Goal: Task Accomplishment & Management: Manage account settings

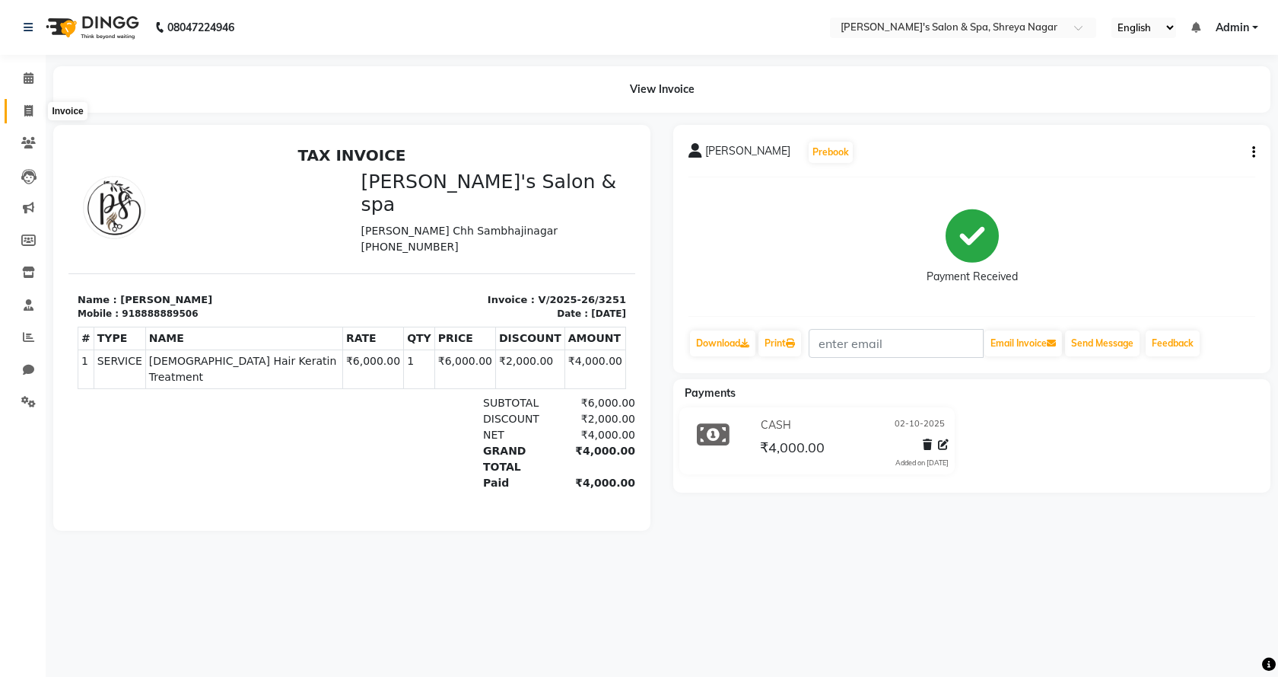
click at [24, 117] on span at bounding box center [28, 112] width 27 height 18
select select "service"
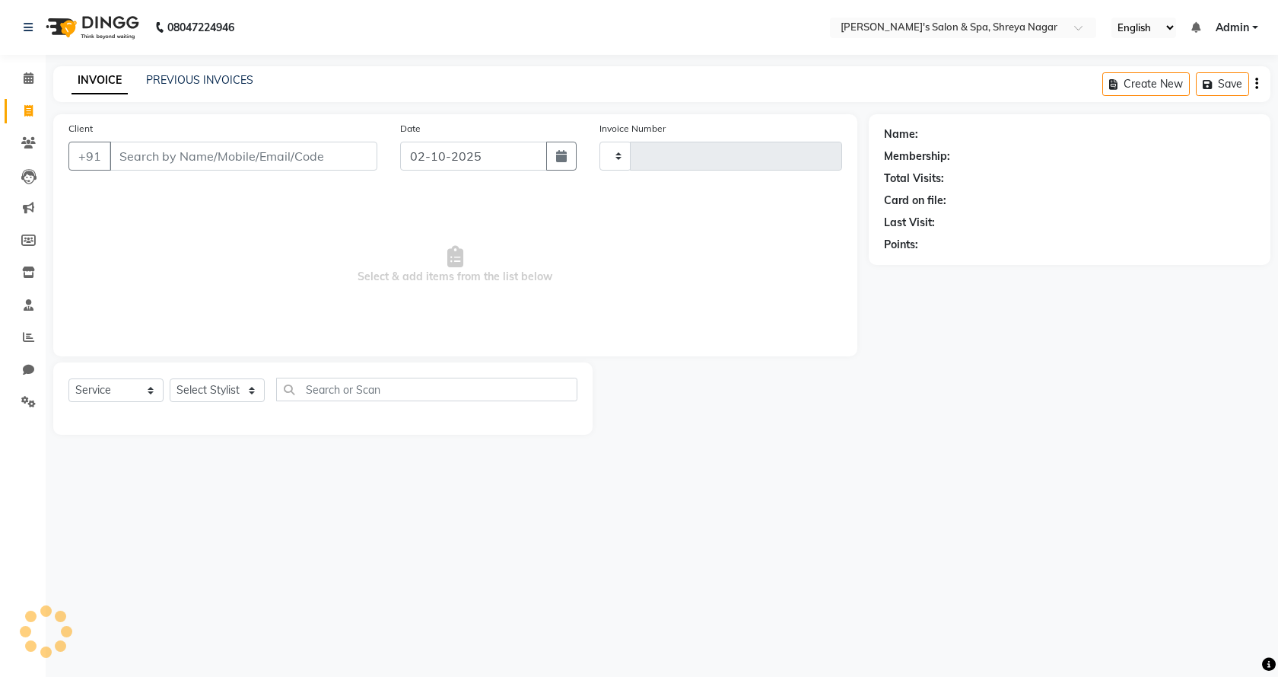
type input "3252"
select select "7591"
click at [177, 156] on input "Client" at bounding box center [244, 156] width 268 height 29
click at [202, 164] on input "Client" at bounding box center [244, 156] width 268 height 29
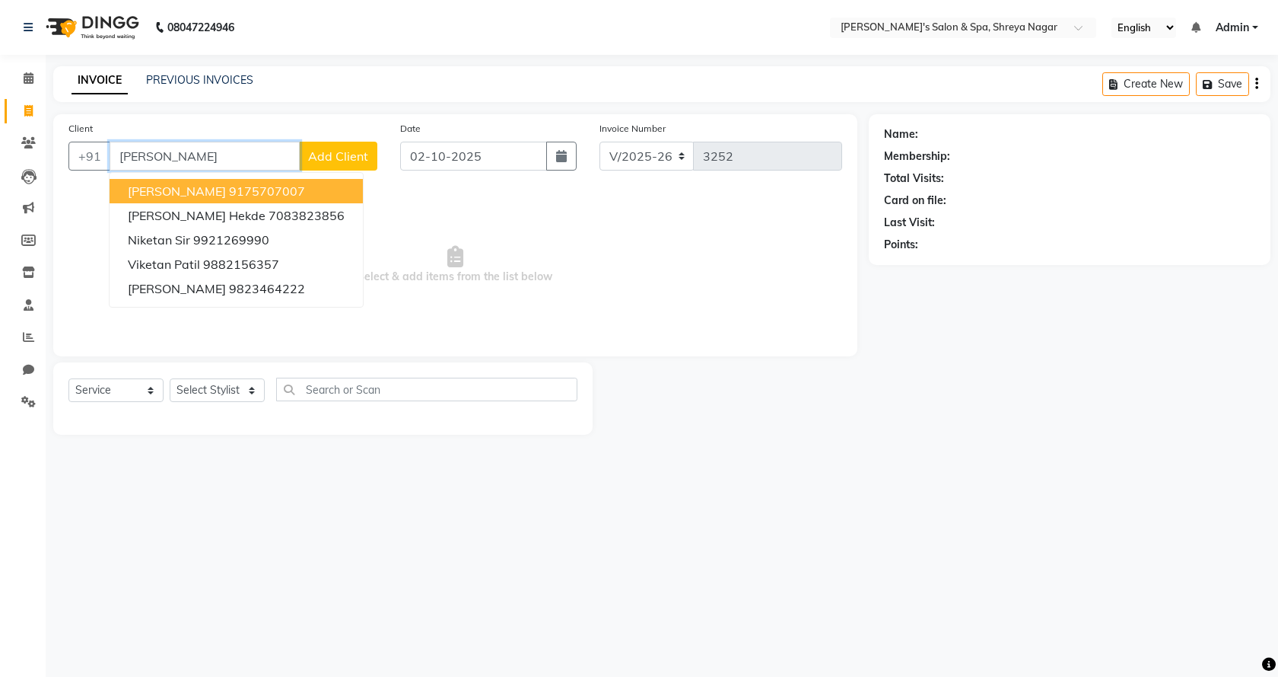
click at [183, 182] on button "[PERSON_NAME] 9175707007" at bounding box center [236, 191] width 253 height 24
type input "9175707007"
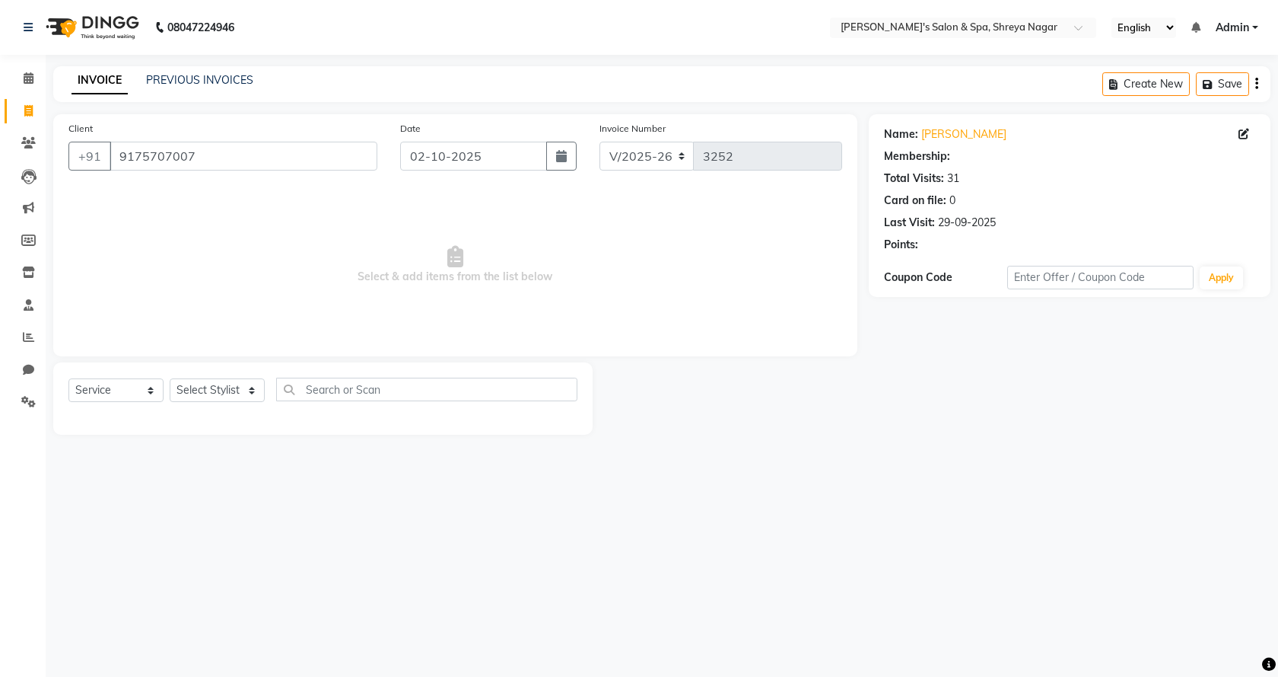
select select "1: Object"
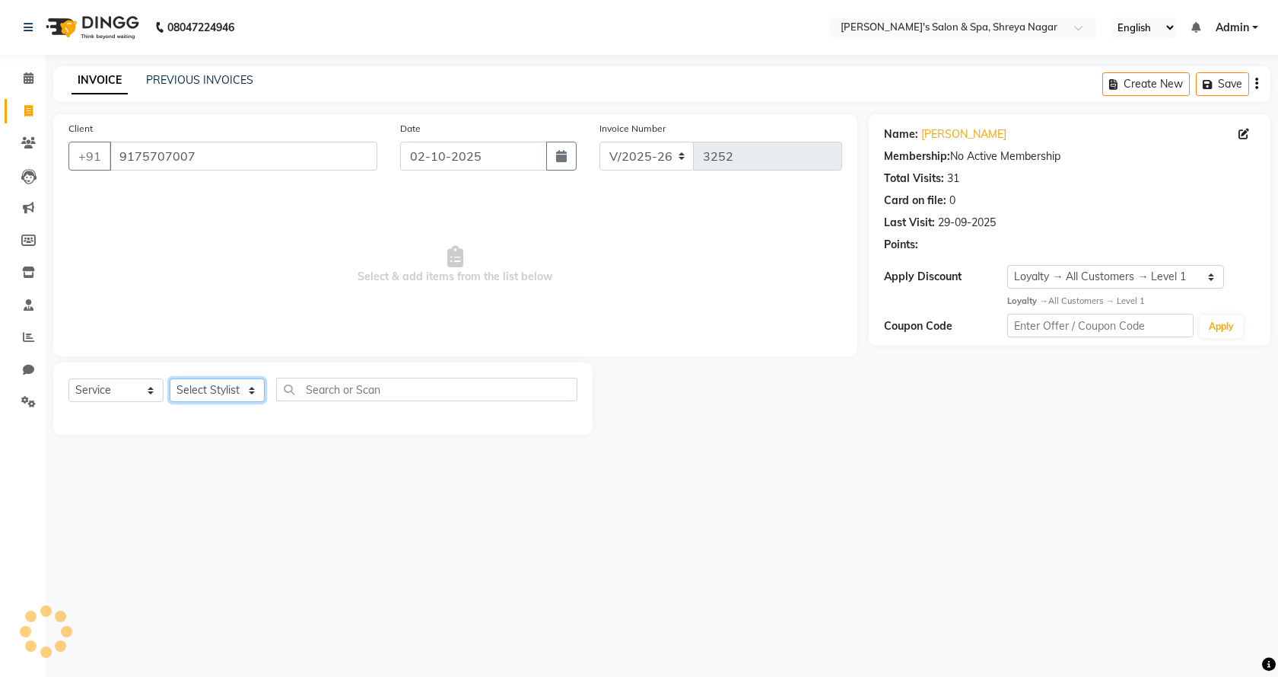
click at [242, 390] on select "Select Stylist [PERSON_NAME] [PERSON_NAME] [PERSON_NAME] Product Reception" at bounding box center [217, 390] width 95 height 24
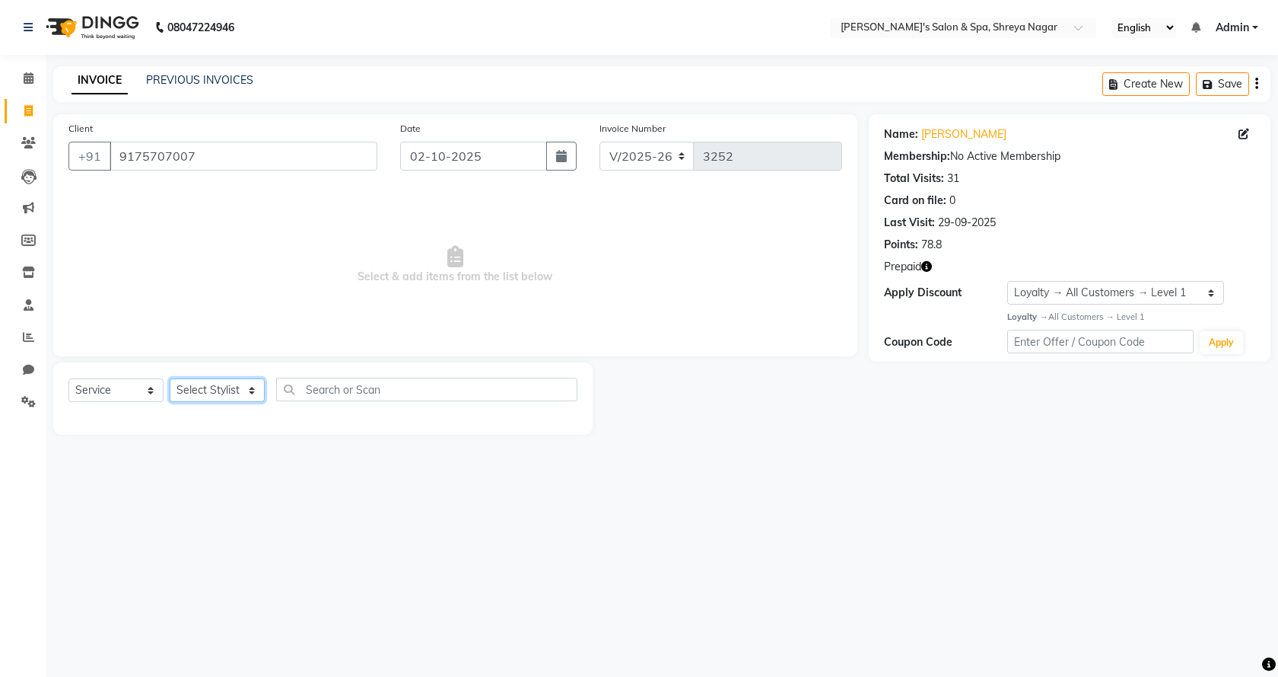
select select "67482"
click at [170, 378] on select "Select Stylist [PERSON_NAME] [PERSON_NAME] [PERSON_NAME] Product Reception" at bounding box center [217, 390] width 95 height 24
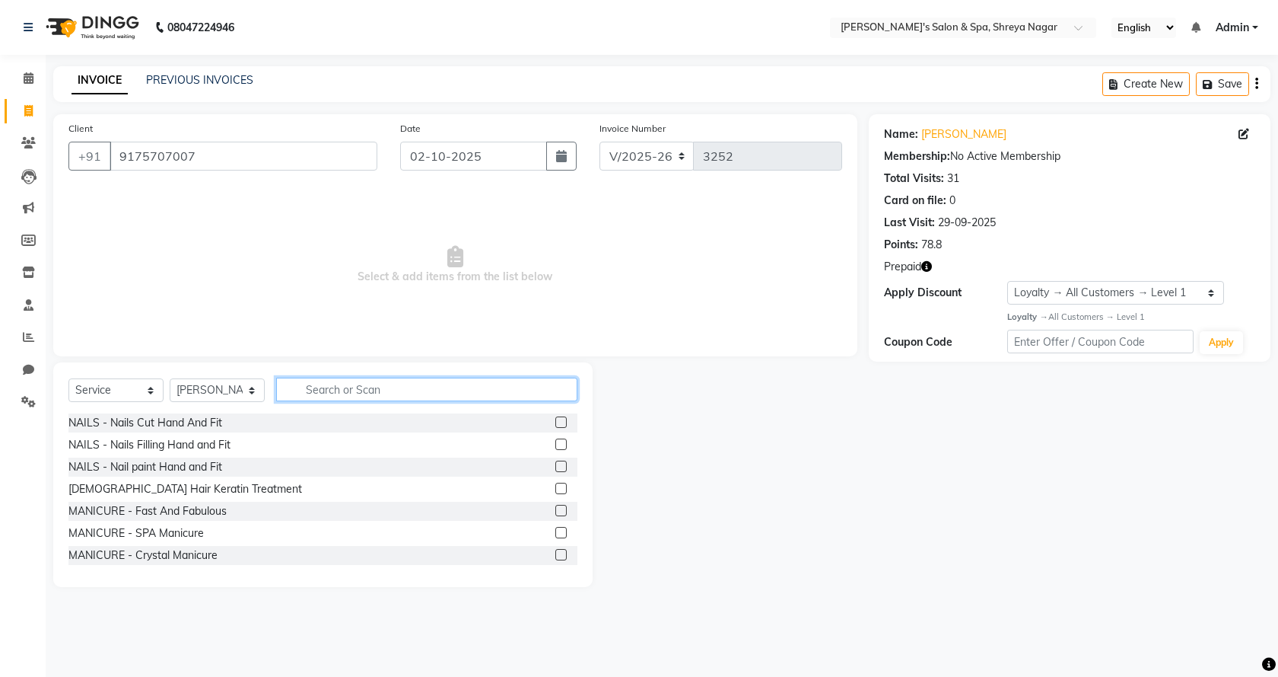
click at [342, 392] on input "text" at bounding box center [426, 389] width 301 height 24
type input "beard"
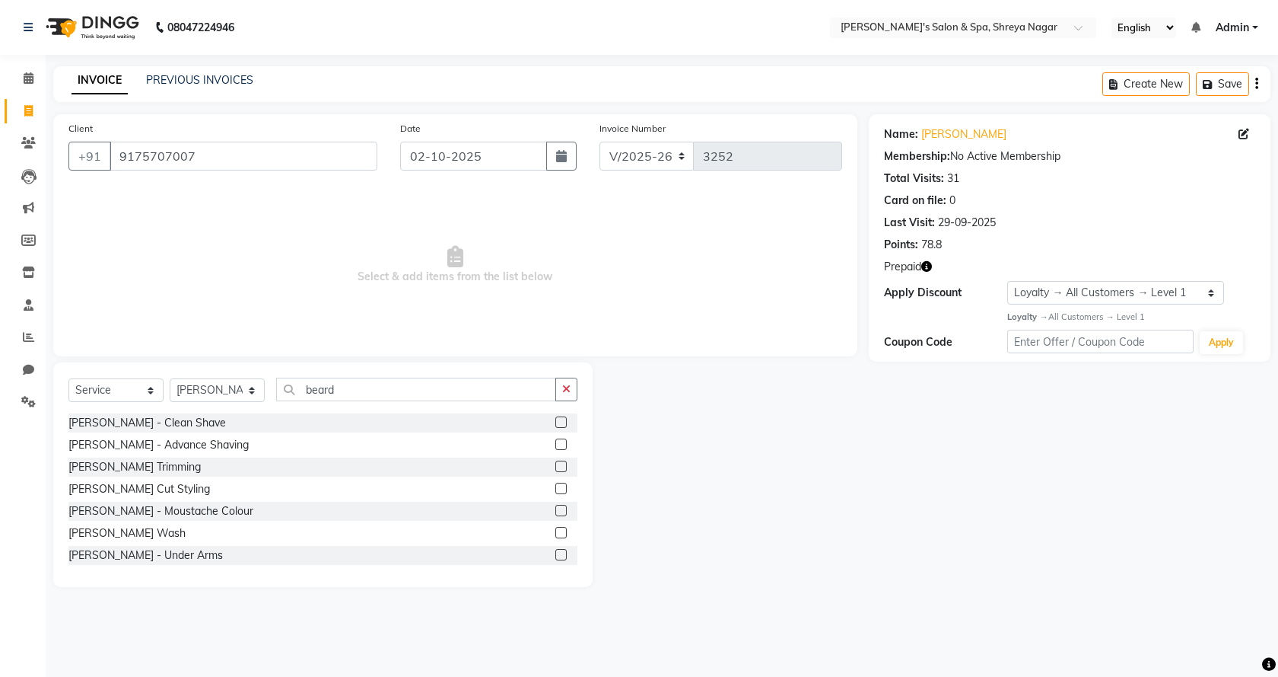
drag, startPoint x: 549, startPoint y: 488, endPoint x: 284, endPoint y: 434, distance: 270.3
click at [556, 489] on label at bounding box center [561, 487] width 11 height 11
click at [556, 489] on input "checkbox" at bounding box center [561, 489] width 10 height 10
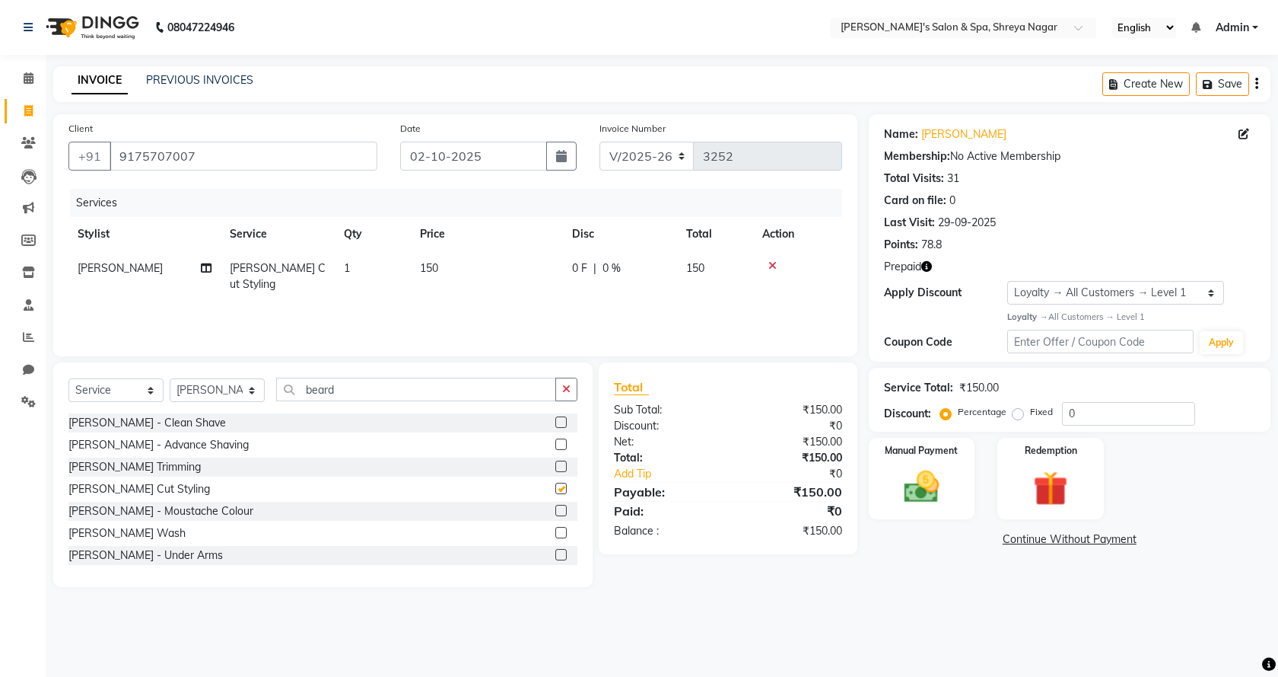
checkbox input "false"
click at [356, 390] on input "beard" at bounding box center [416, 389] width 280 height 24
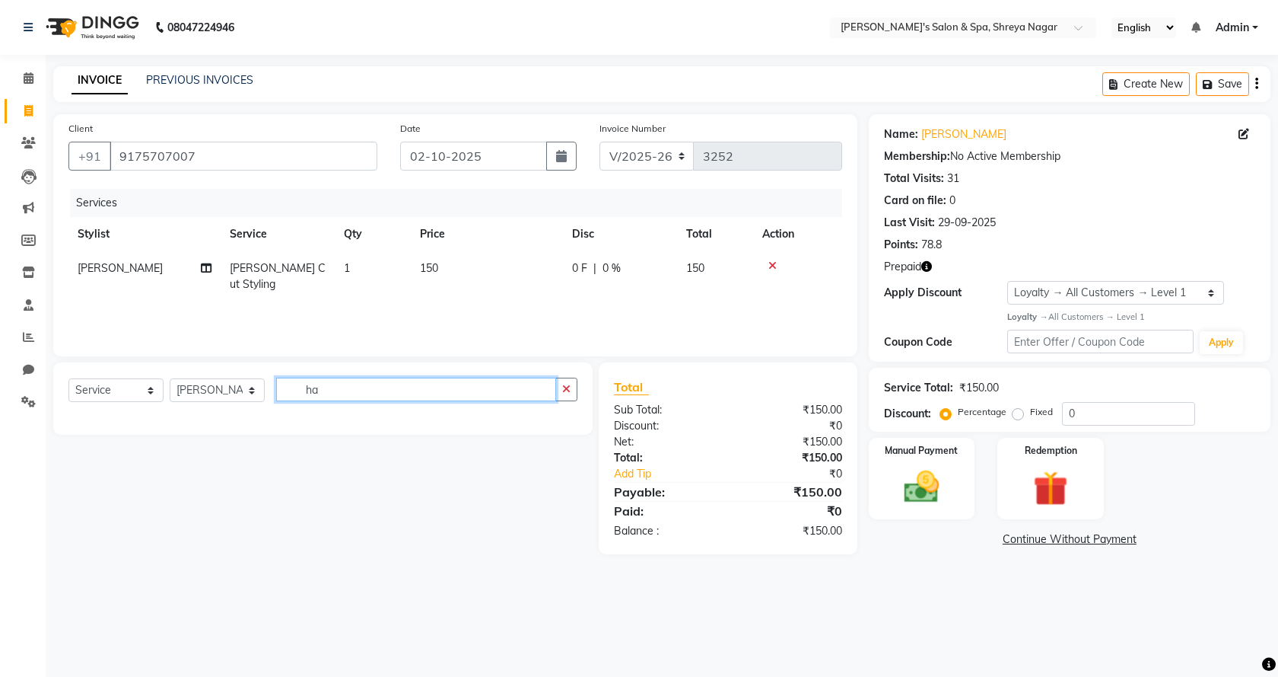
type input "h"
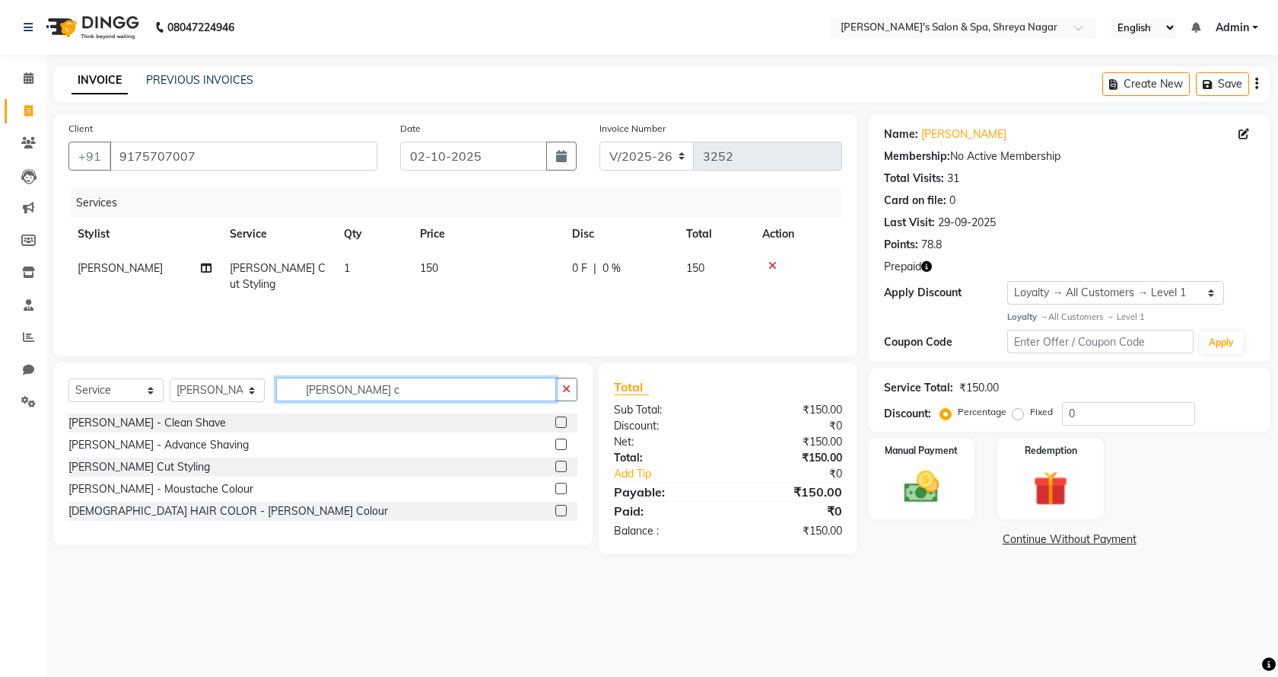
type input "beard c"
click at [563, 514] on label at bounding box center [561, 510] width 11 height 11
click at [563, 514] on input "checkbox" at bounding box center [561, 511] width 10 height 10
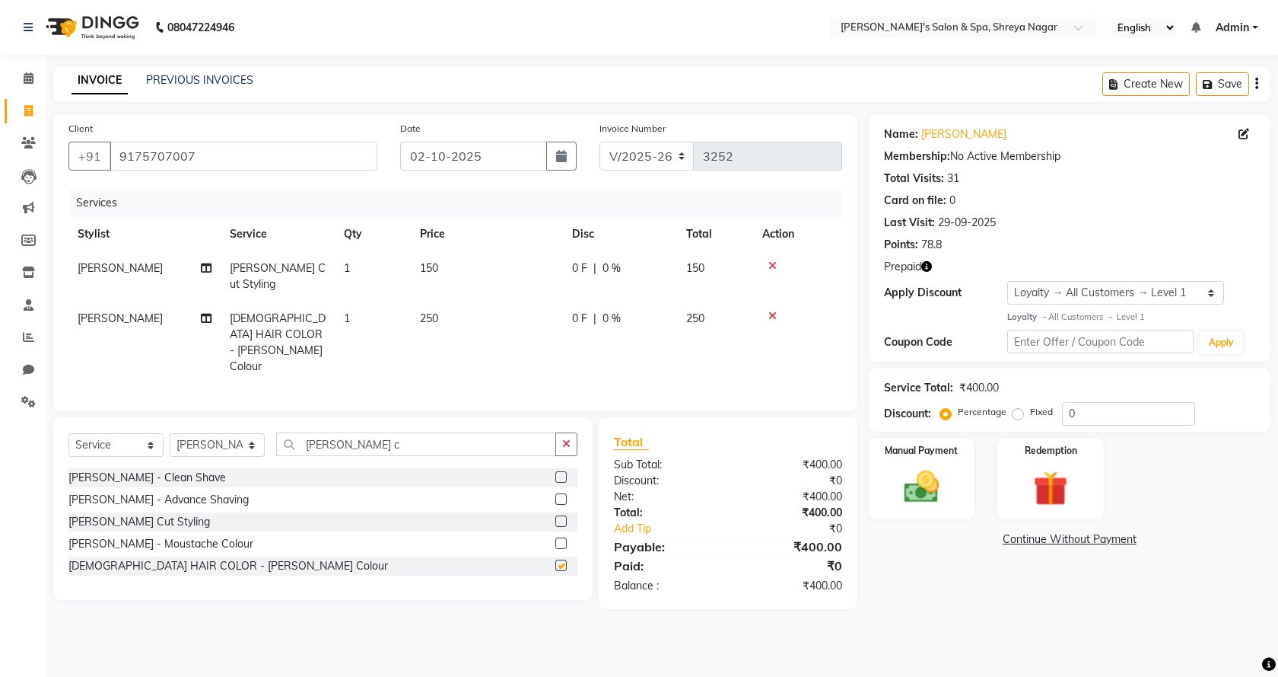
checkbox input "false"
click at [451, 311] on td "250" at bounding box center [487, 342] width 152 height 82
select select "67482"
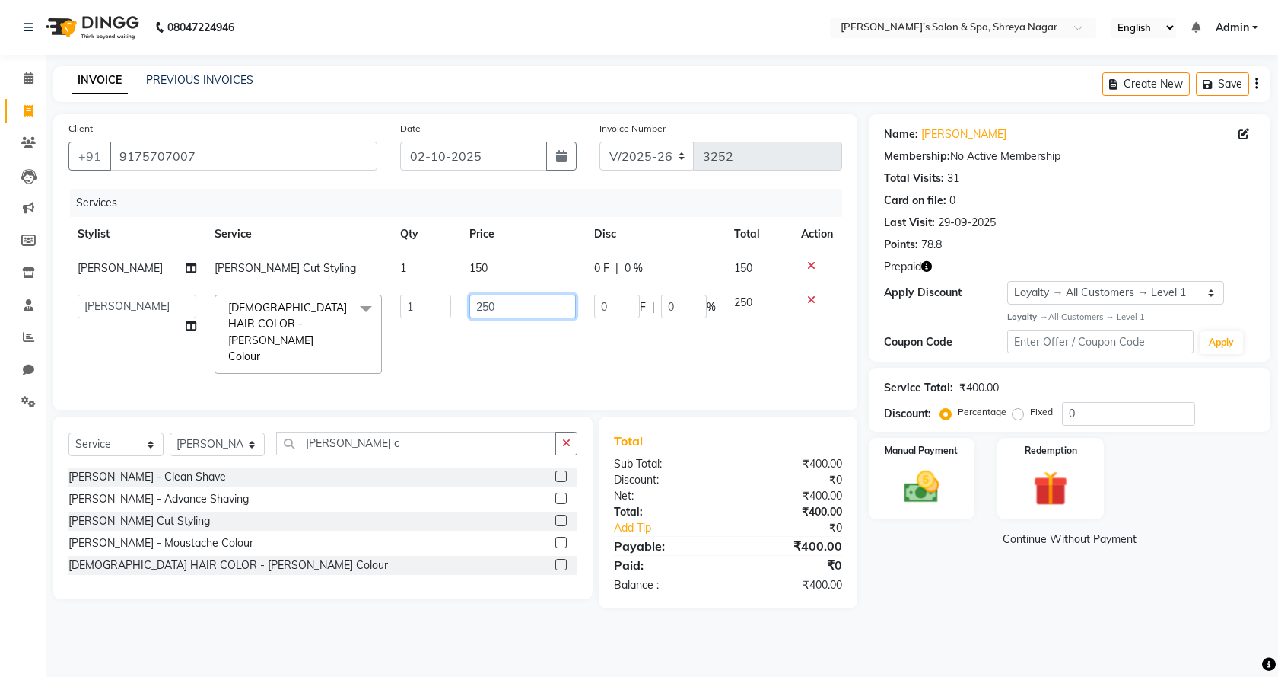
click at [517, 305] on input "250" at bounding box center [523, 307] width 107 height 24
type input "350"
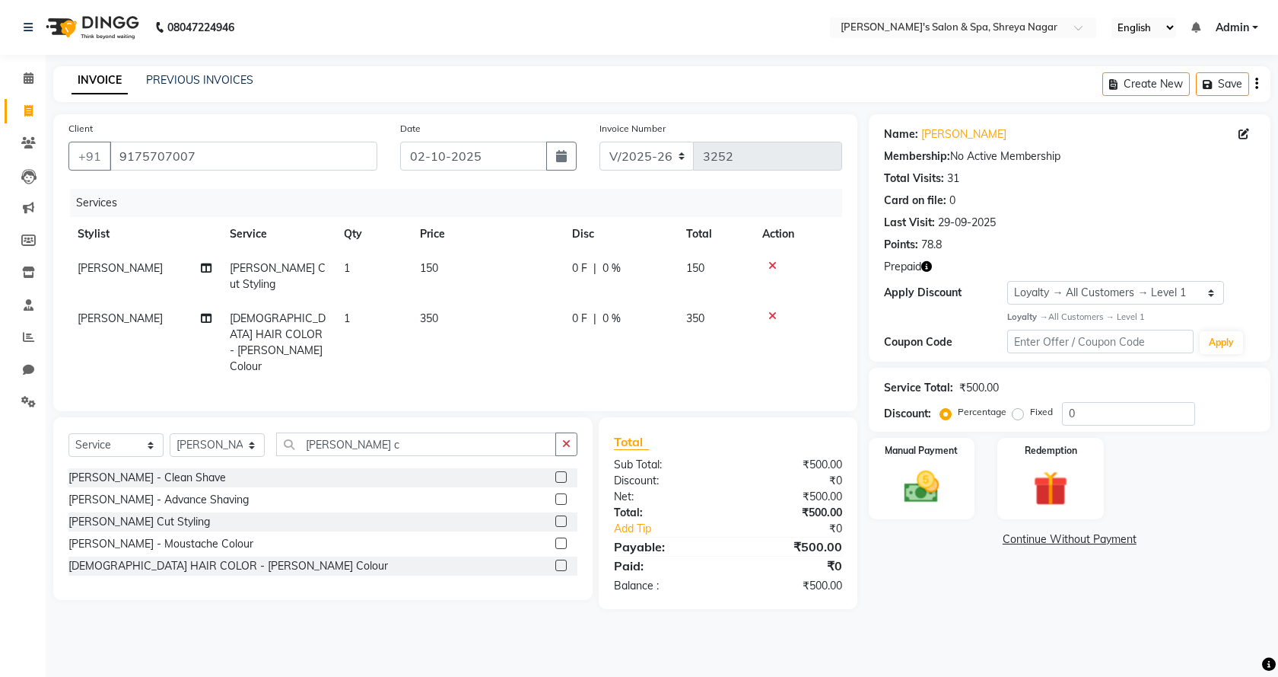
click at [1035, 613] on div "08047224946 Select Location × Pratik's Salon & Spa, Shreya Nagar English ENGLIS…" at bounding box center [639, 338] width 1278 height 677
click at [1028, 543] on link "Continue Without Payment" at bounding box center [1070, 539] width 396 height 16
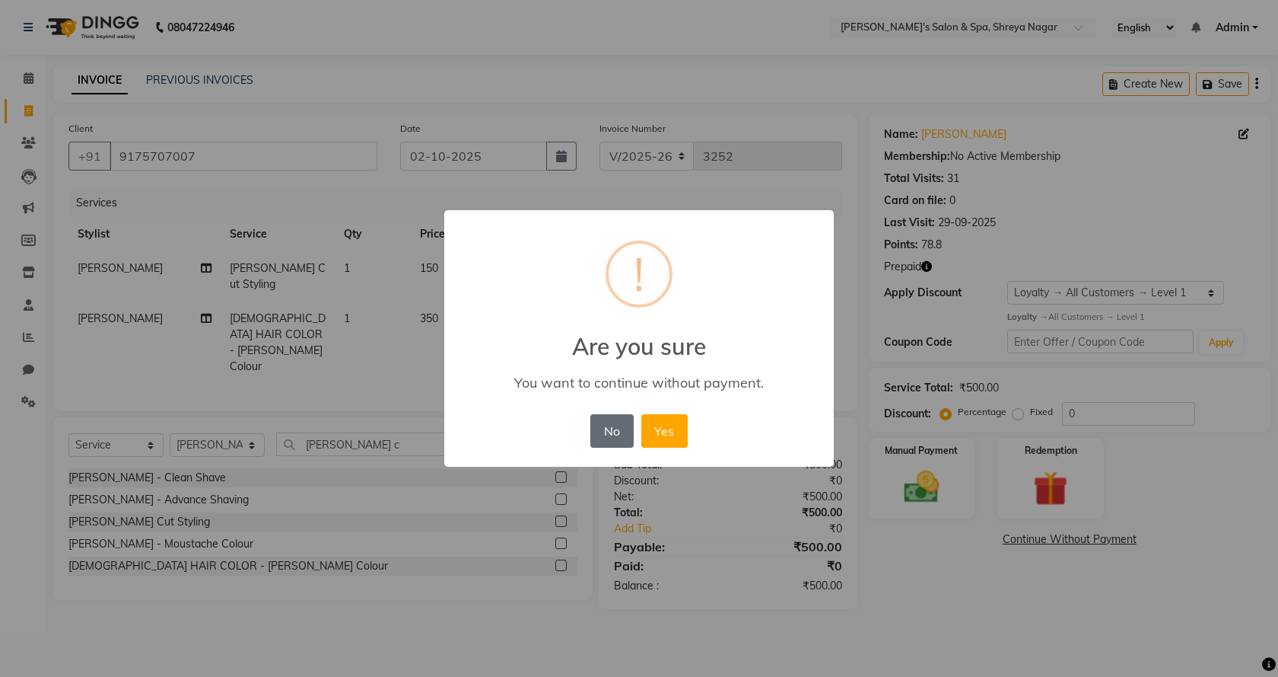
click at [612, 432] on button "No" at bounding box center [612, 430] width 43 height 33
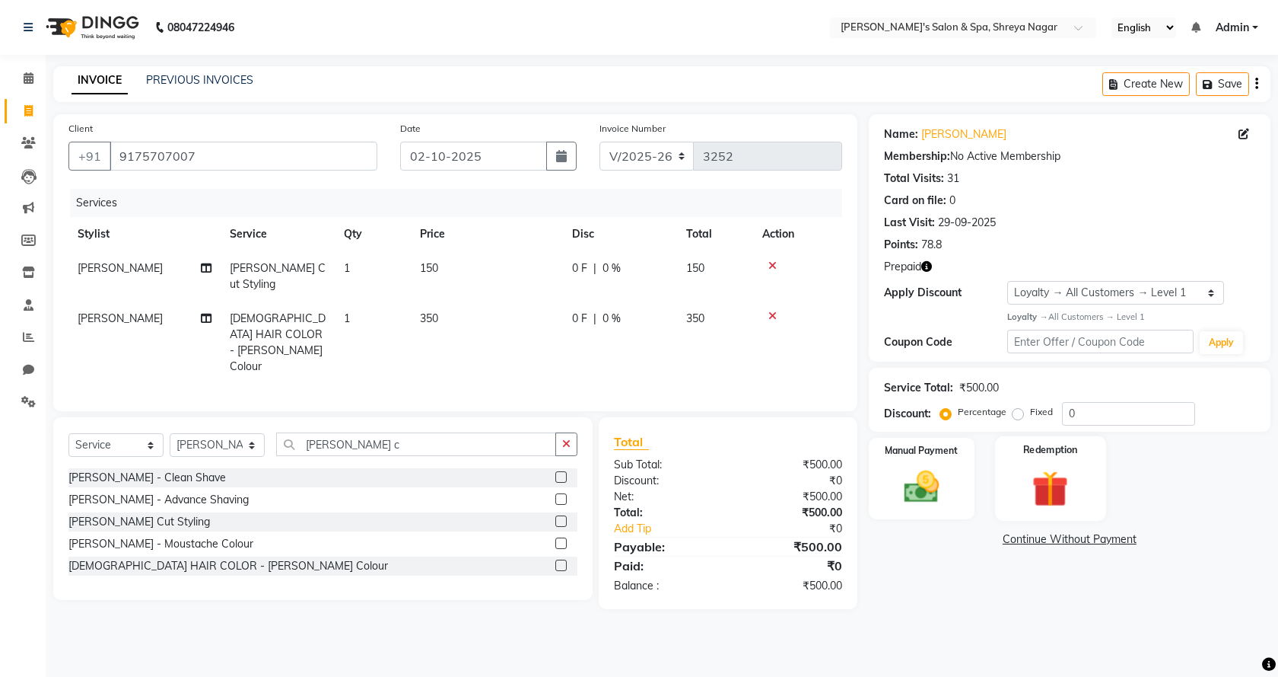
click at [1021, 499] on img at bounding box center [1050, 488] width 59 height 45
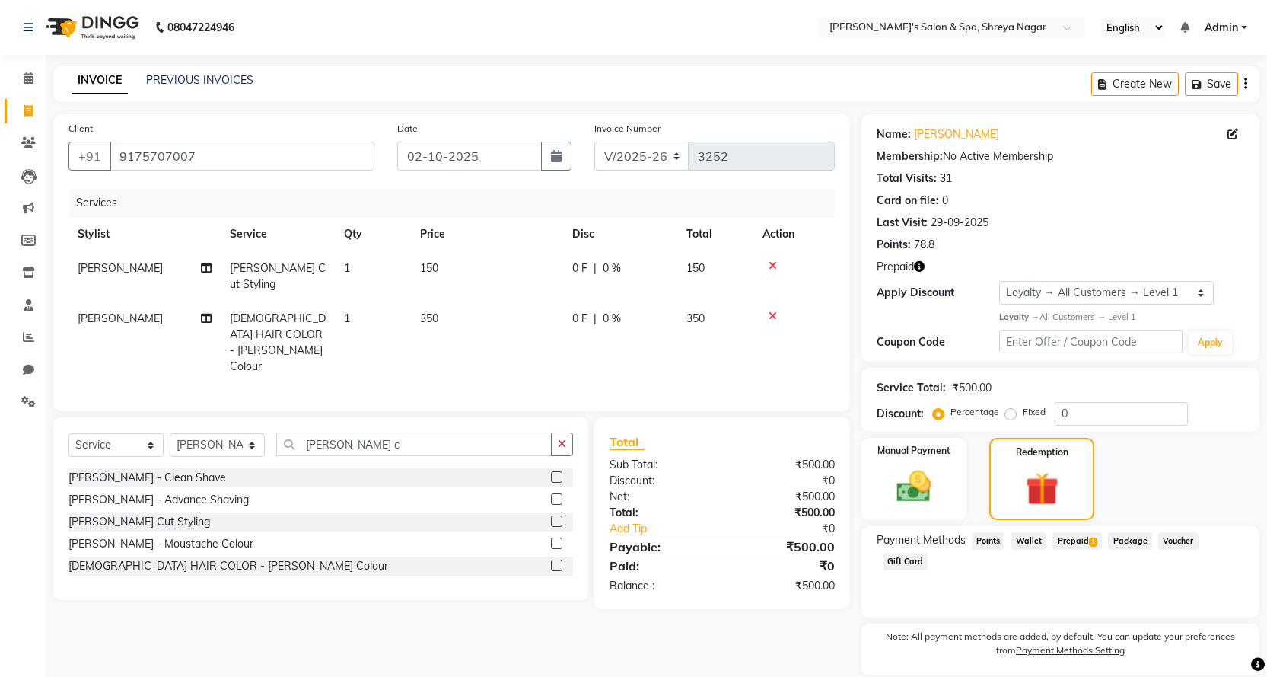
click at [1072, 544] on span "Prepaid 1" at bounding box center [1076, 541] width 49 height 18
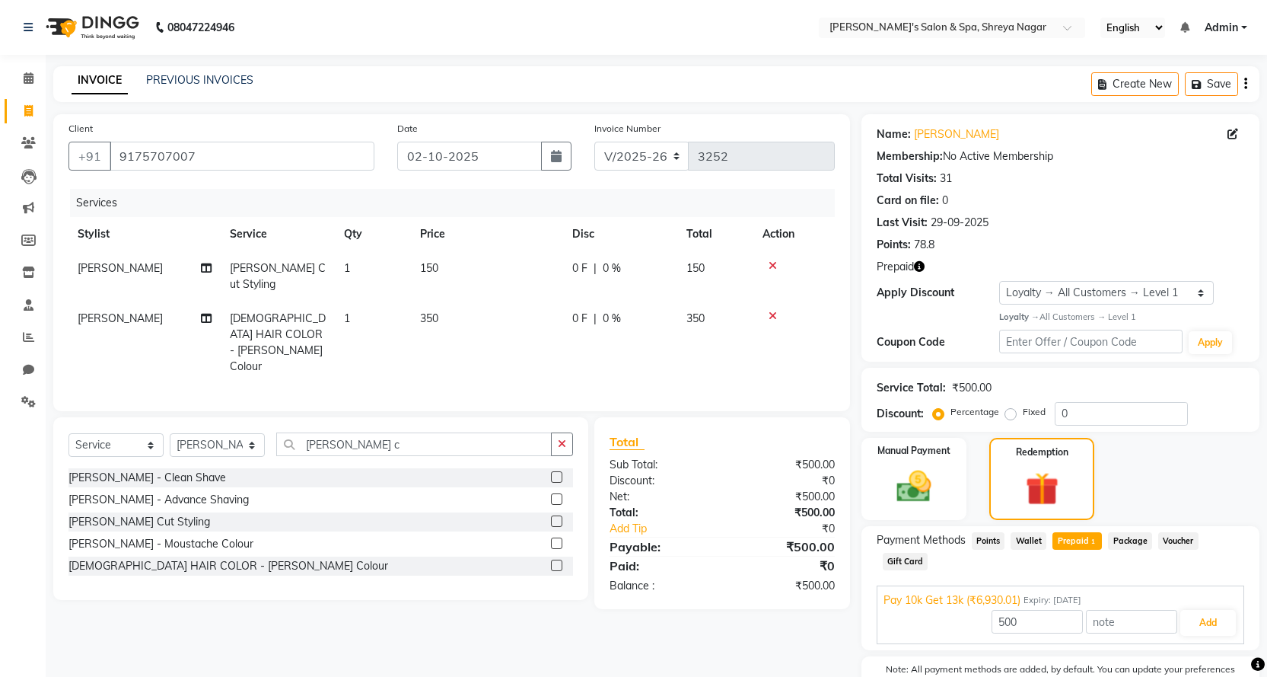
scroll to position [85, 0]
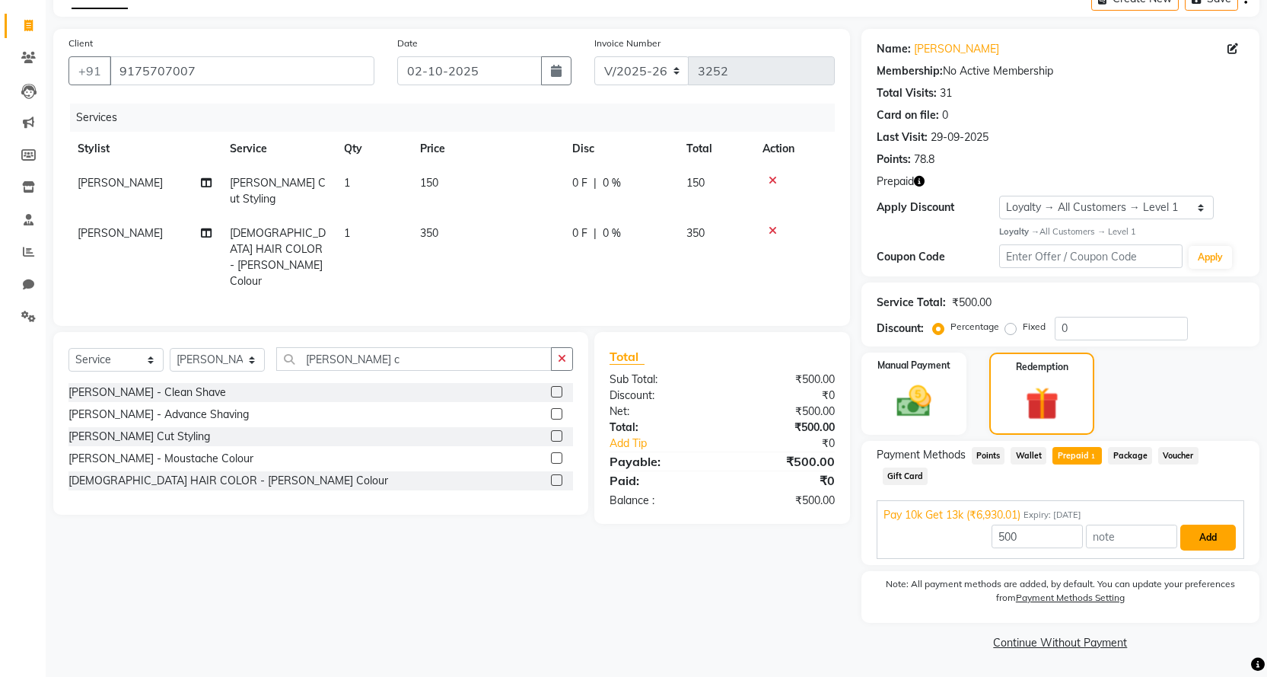
click at [1215, 542] on button "Add" at bounding box center [1208, 537] width 56 height 26
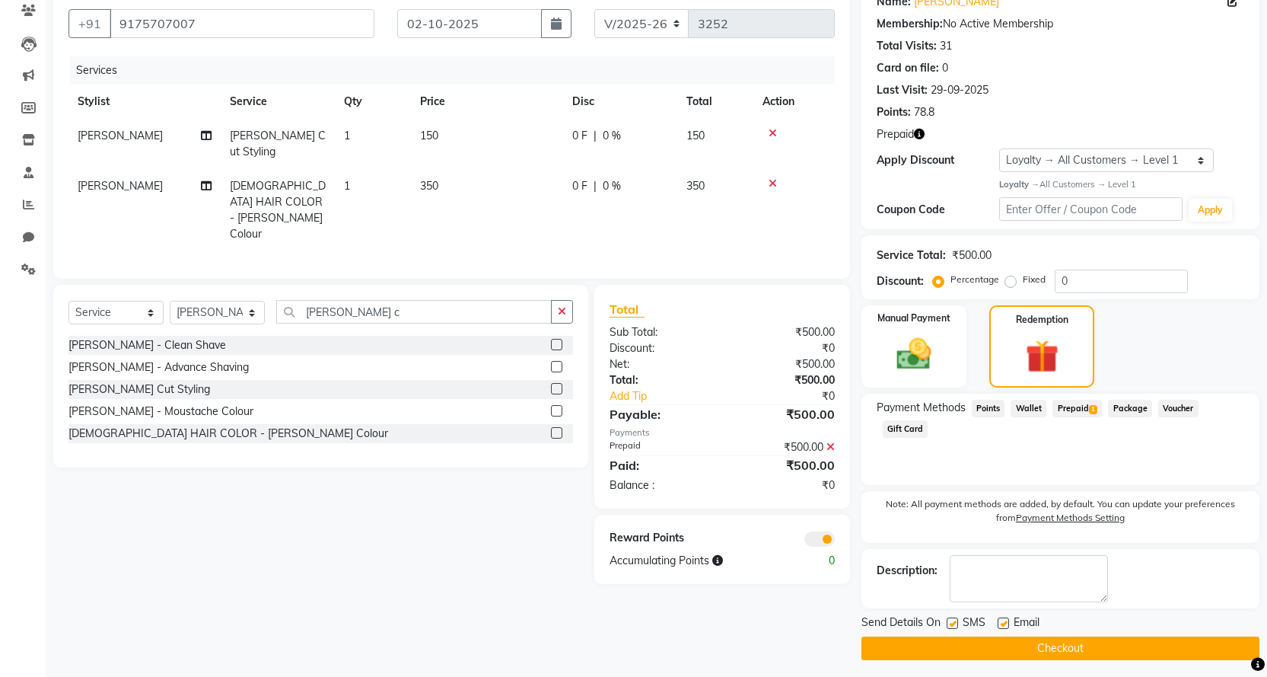
scroll to position [139, 0]
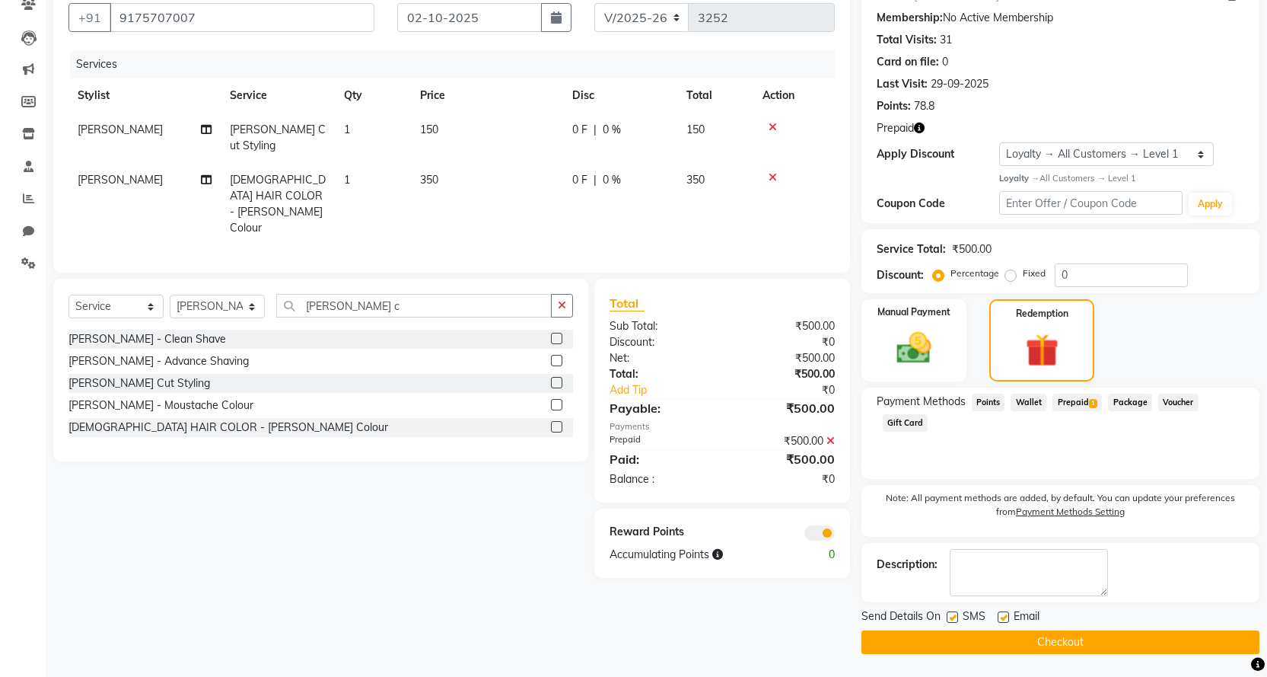
click at [1094, 648] on button "Checkout" at bounding box center [1060, 642] width 398 height 24
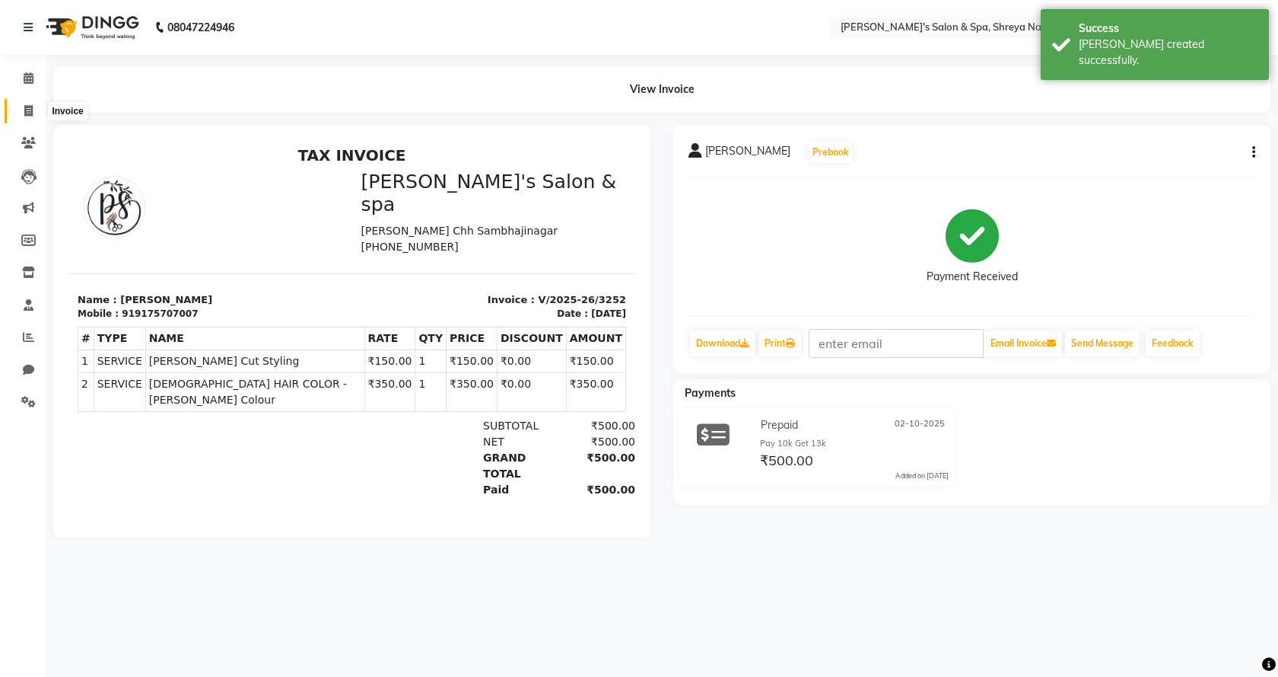
click at [29, 116] on span at bounding box center [28, 112] width 27 height 18
select select "7591"
select select "service"
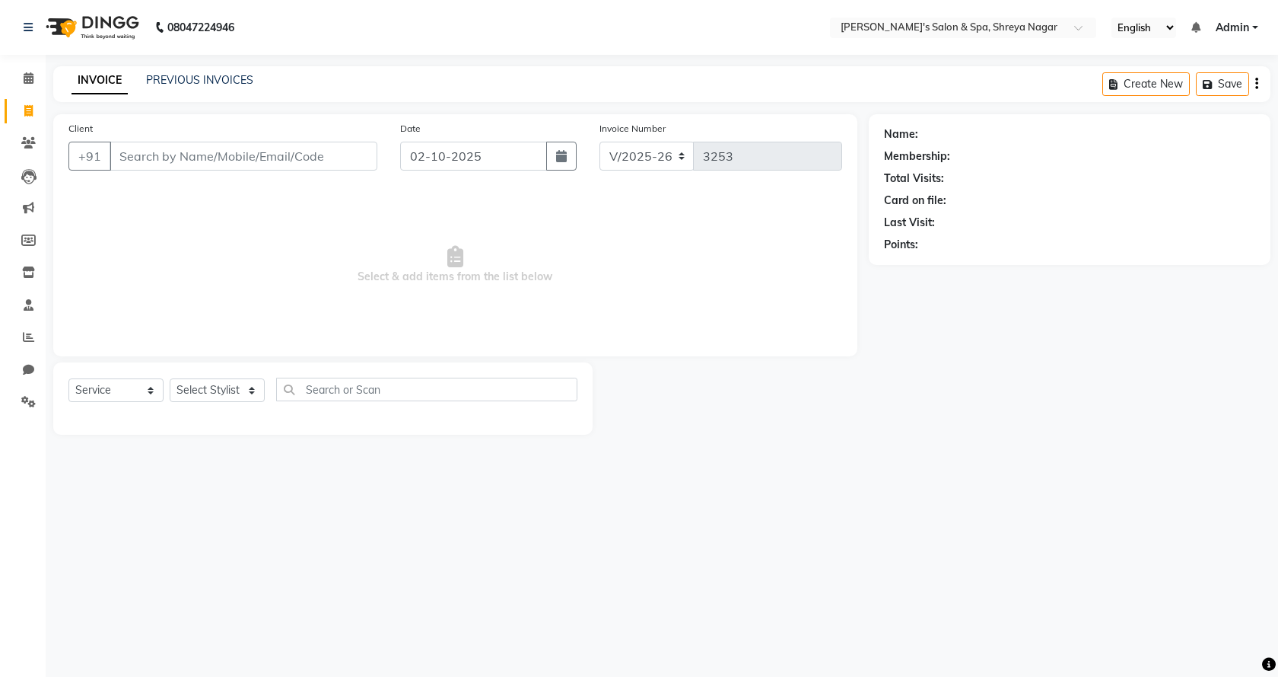
click at [300, 153] on input "Client" at bounding box center [244, 156] width 268 height 29
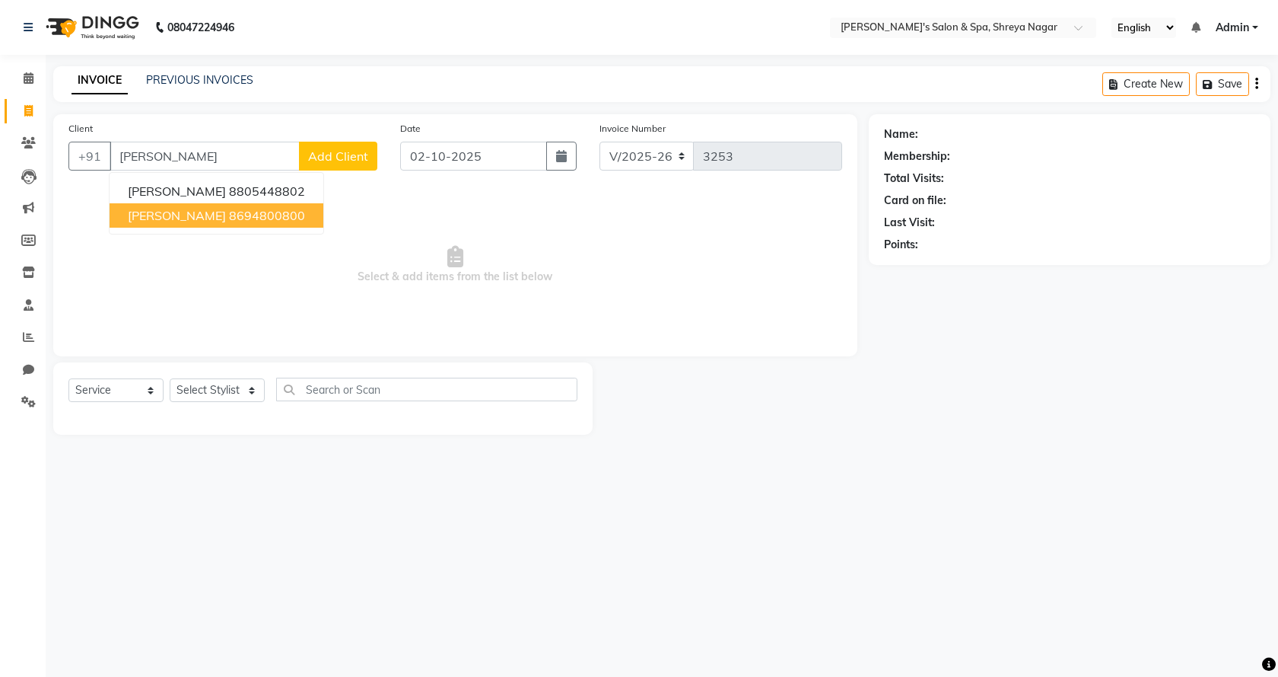
click at [227, 227] on button "shreyansh Sethiya 8694800800" at bounding box center [217, 215] width 214 height 24
type input "8694800800"
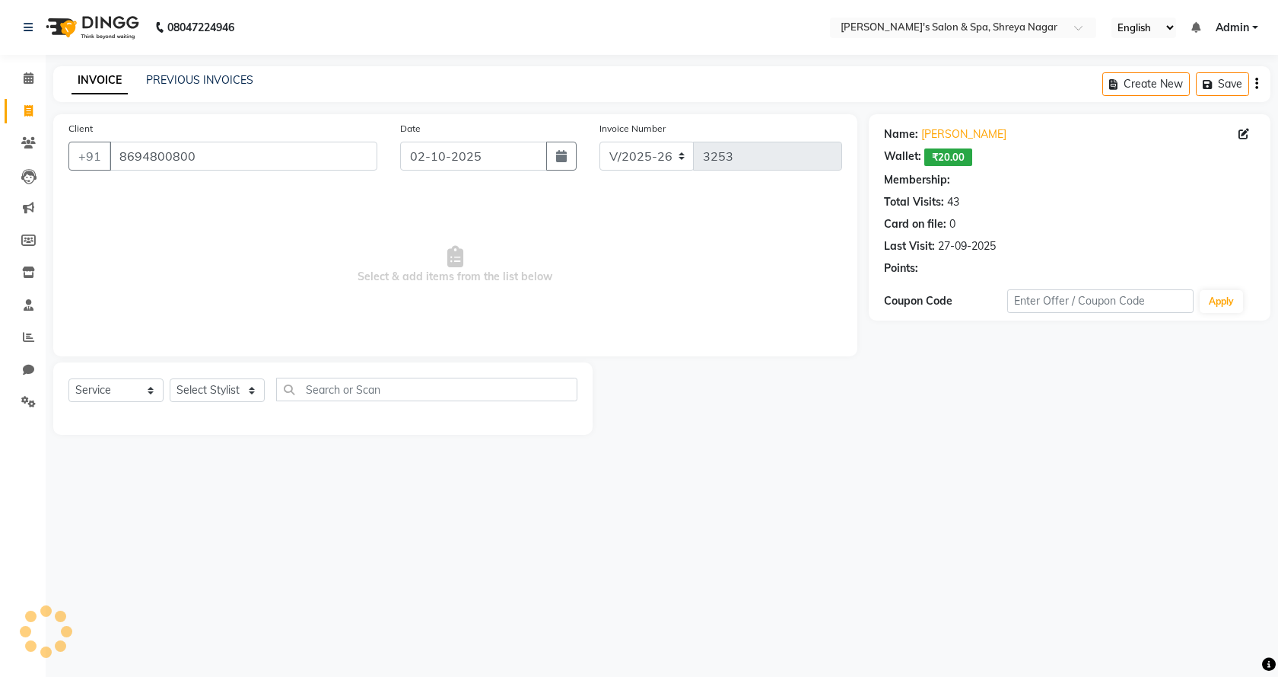
select select "1: Object"
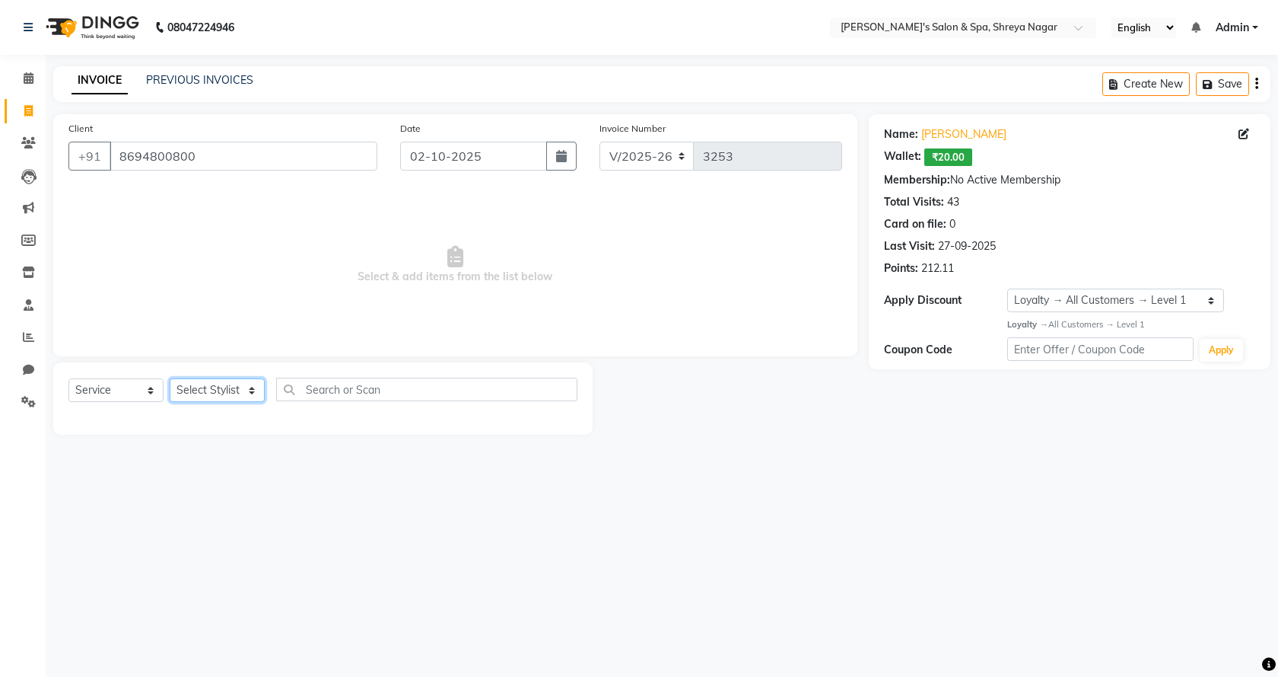
click at [202, 381] on select "Select Stylist Ali Aperna Manoj Prajwal Pratik Product Reception" at bounding box center [217, 390] width 95 height 24
select select "67482"
click at [170, 378] on select "Select Stylist Ali Aperna Manoj Prajwal Pratik Product Reception" at bounding box center [217, 390] width 95 height 24
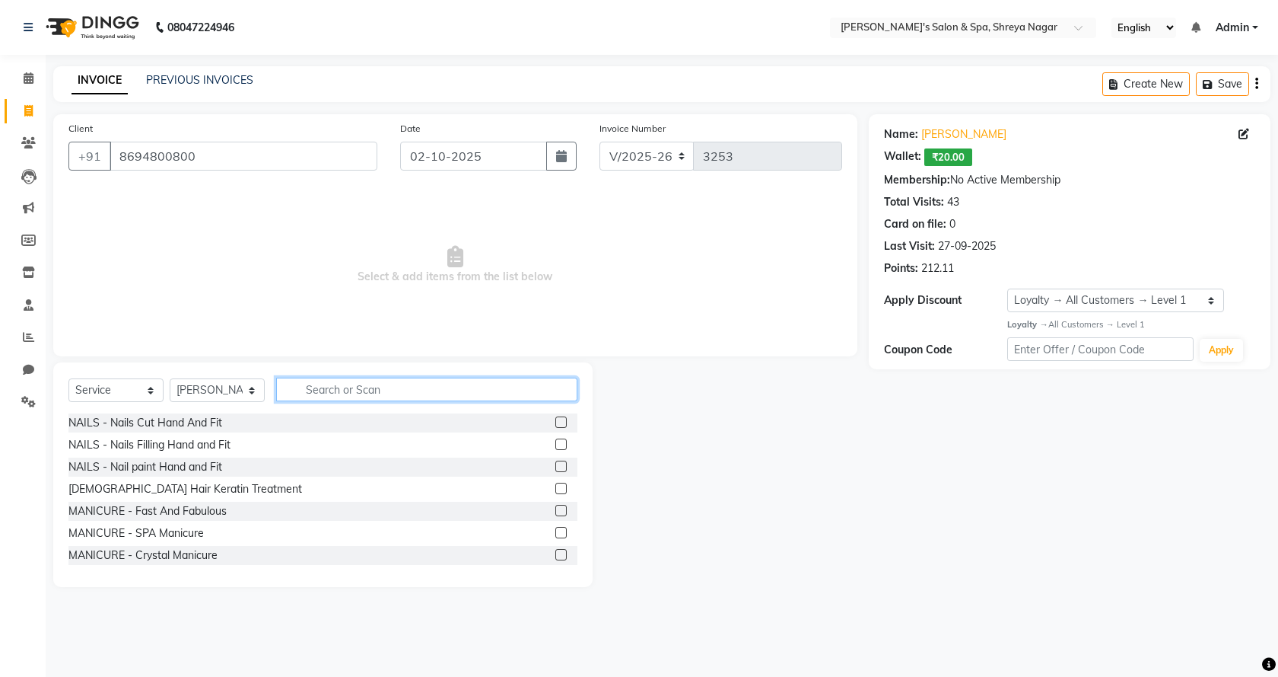
click at [317, 399] on input "text" at bounding box center [426, 389] width 301 height 24
type input "beard"
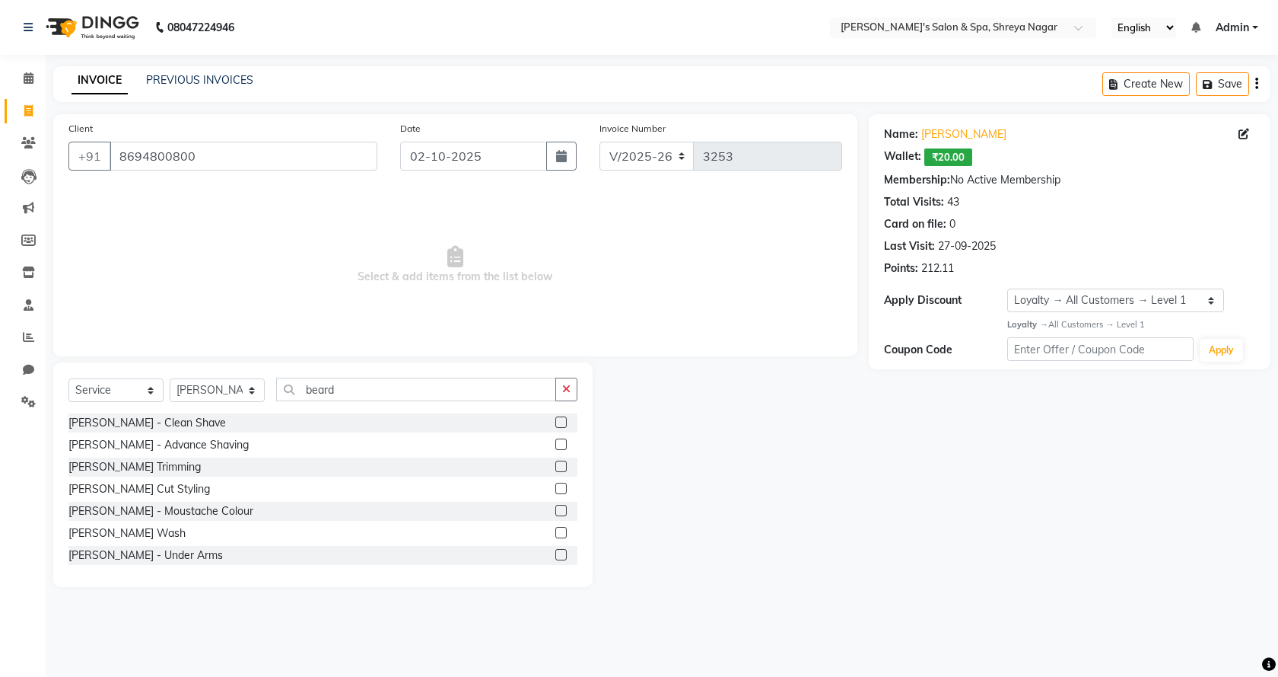
click at [556, 422] on label at bounding box center [561, 421] width 11 height 11
click at [556, 422] on input "checkbox" at bounding box center [561, 423] width 10 height 10
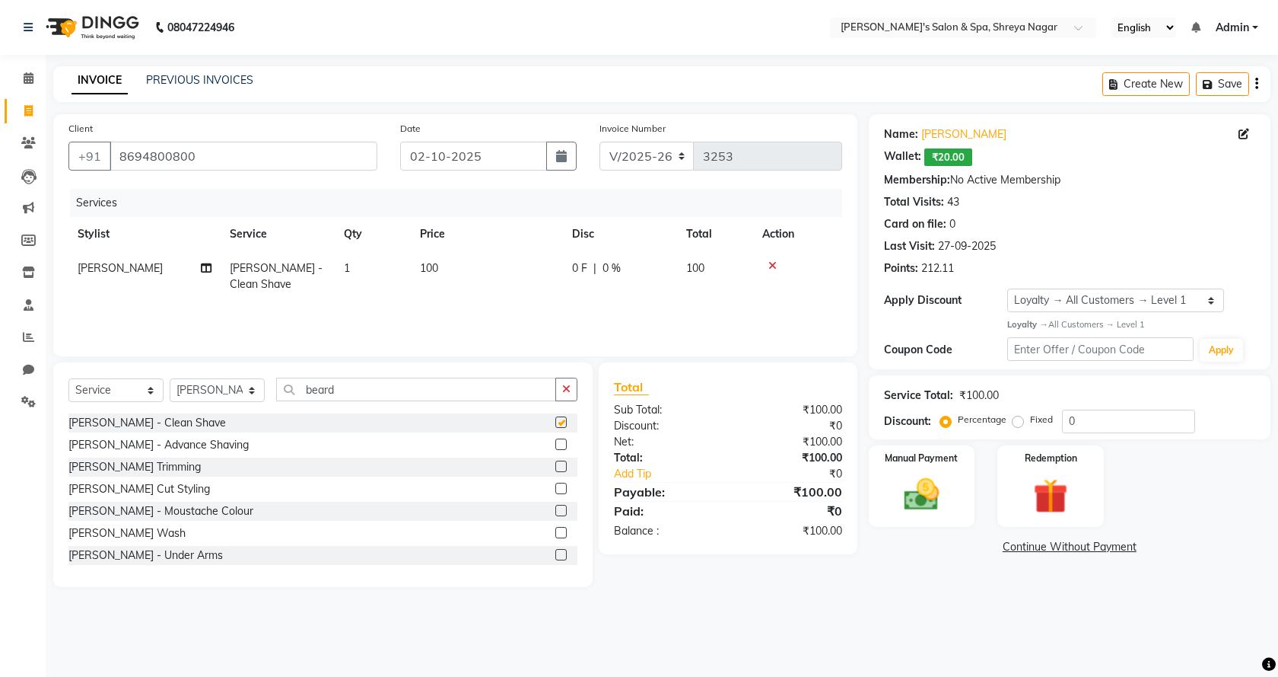
checkbox input "false"
drag, startPoint x: 892, startPoint y: 502, endPoint x: 909, endPoint y: 506, distance: 17.2
click at [893, 502] on img at bounding box center [922, 494] width 59 height 42
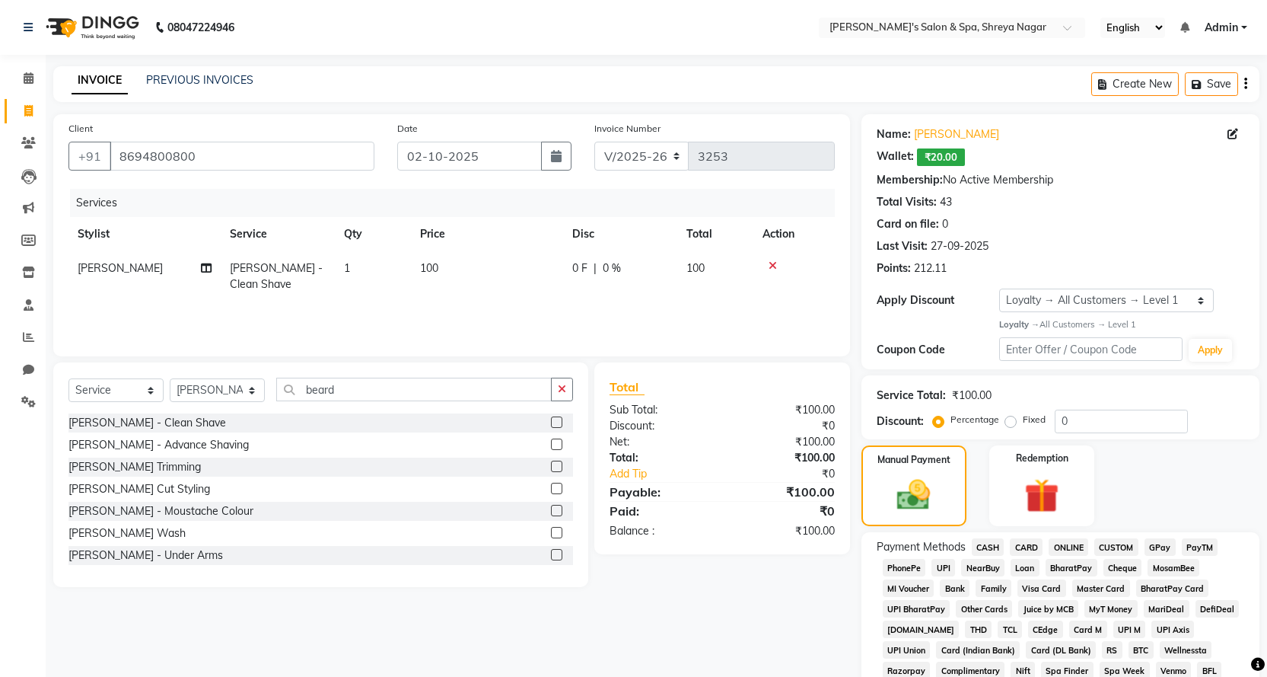
click at [1078, 546] on span "ONLINE" at bounding box center [1069, 547] width 40 height 18
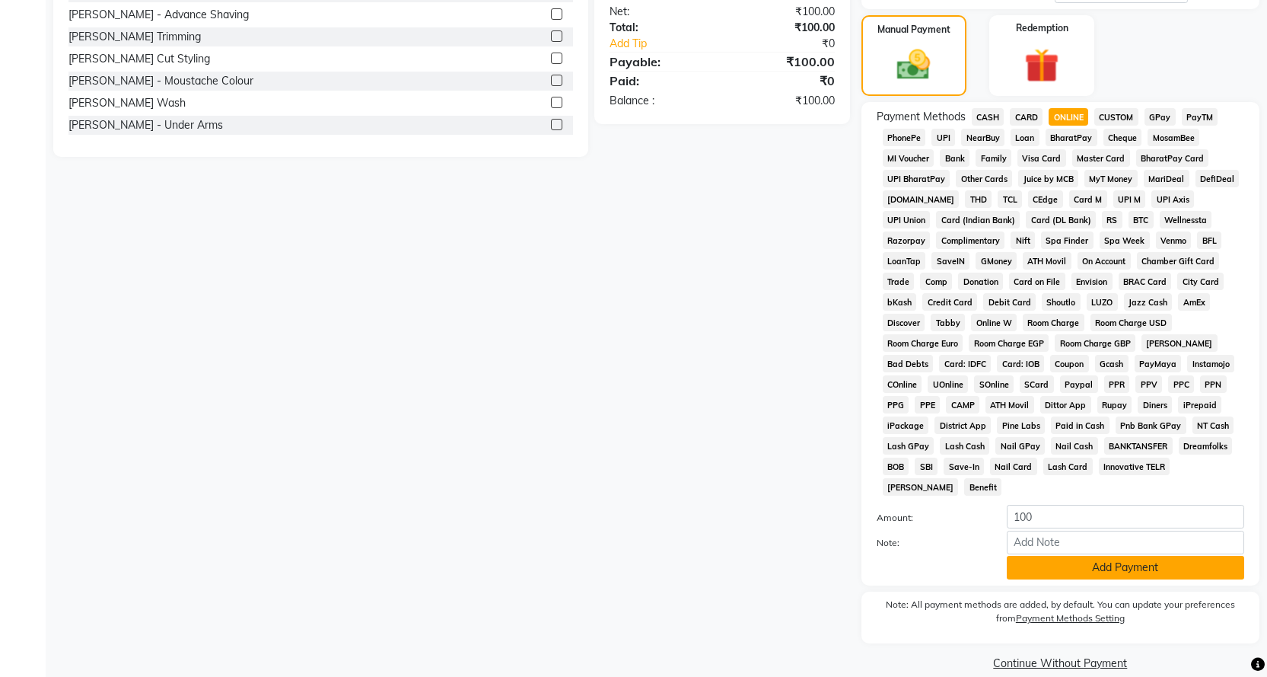
click at [1100, 556] on button "Add Payment" at bounding box center [1125, 568] width 237 height 24
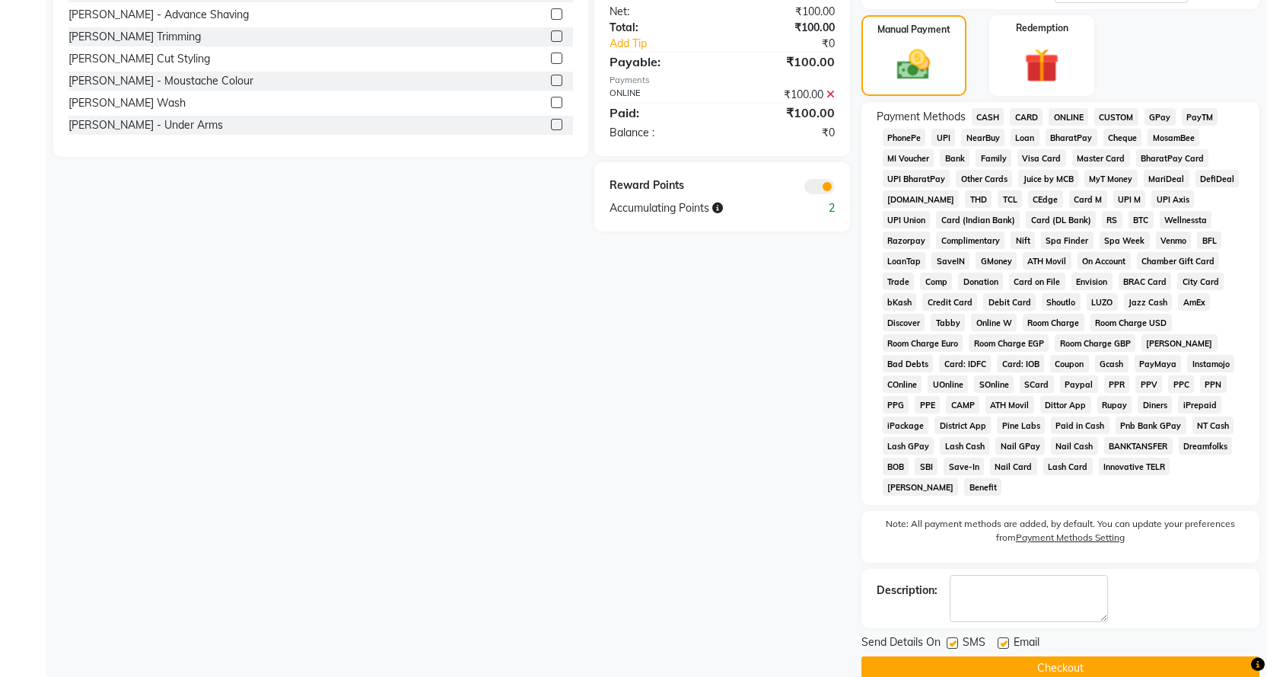
scroll to position [435, 0]
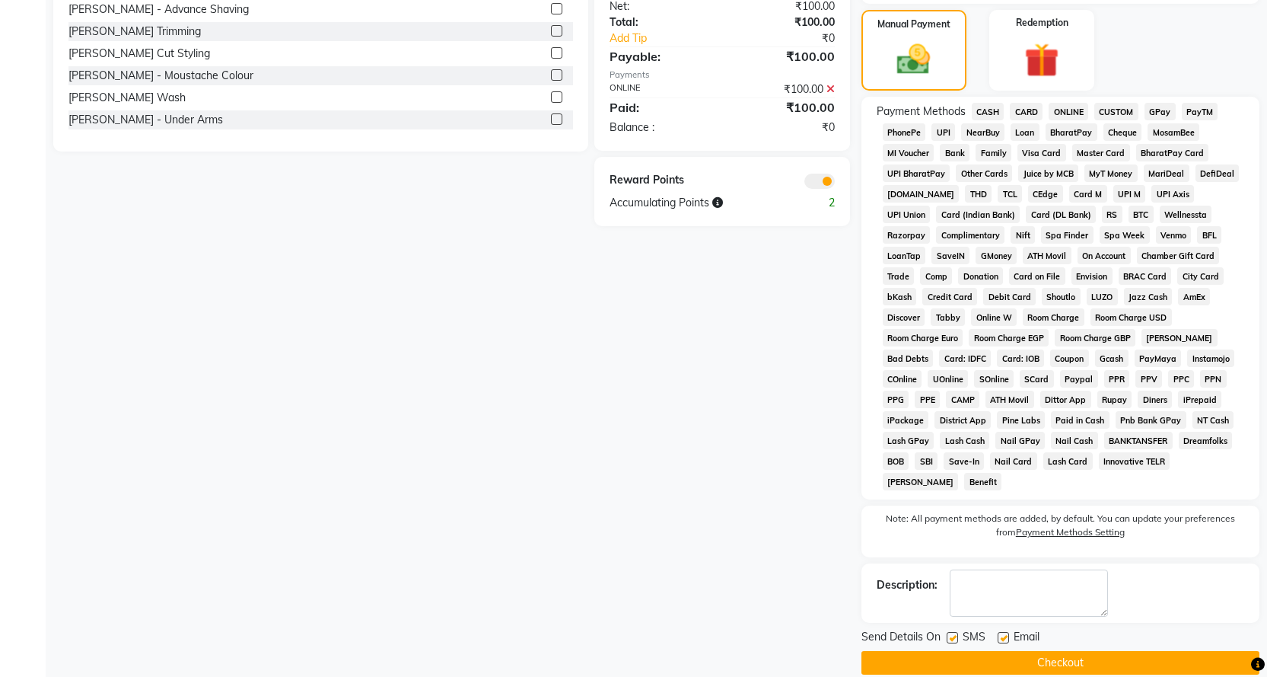
click at [976, 110] on span "CASH" at bounding box center [988, 112] width 33 height 18
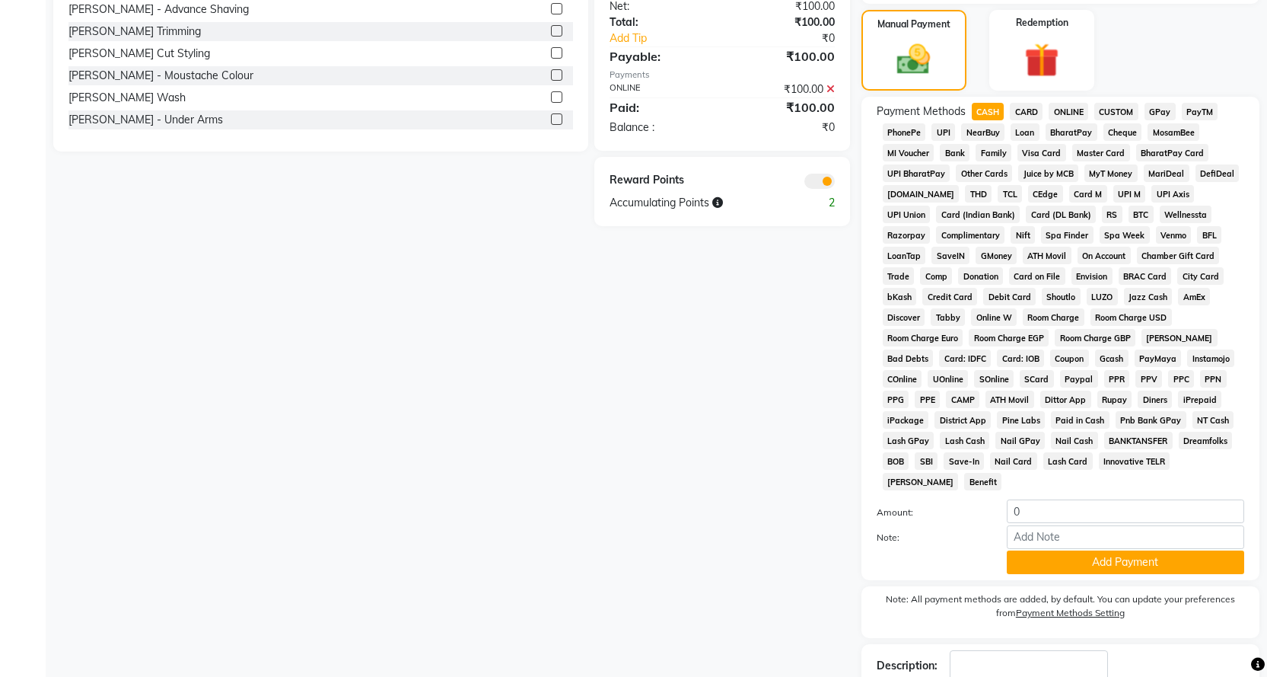
click at [833, 91] on icon at bounding box center [830, 89] width 8 height 11
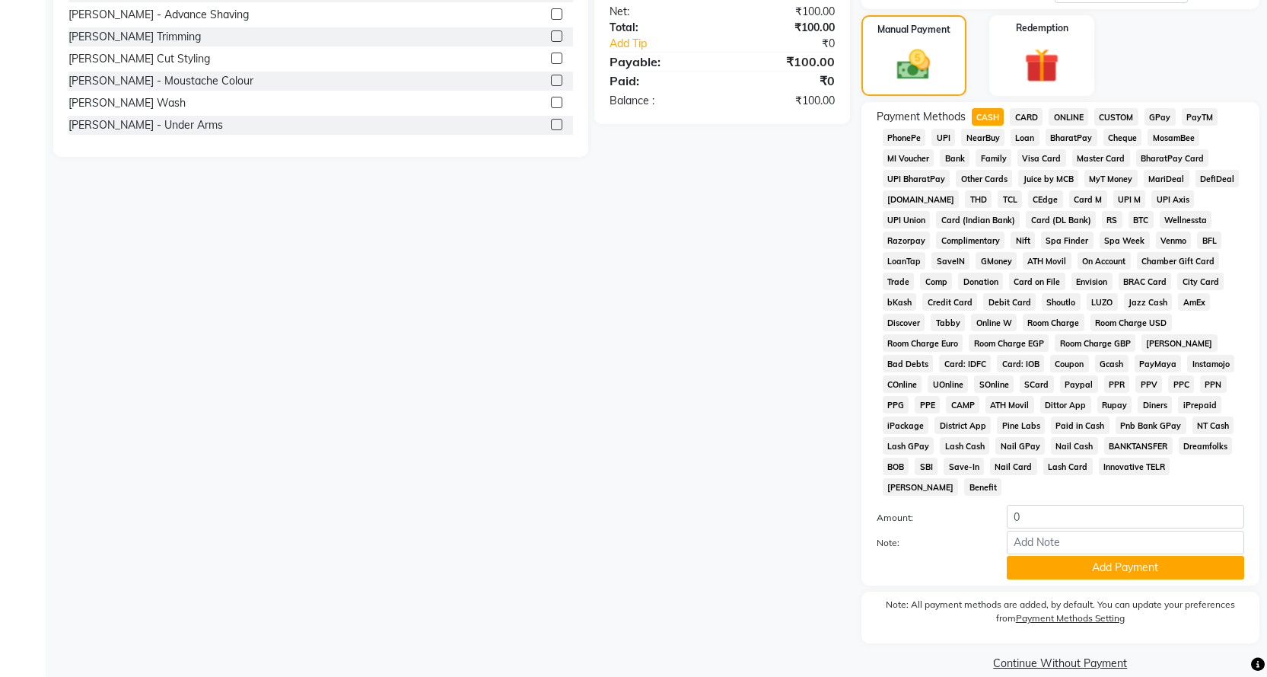
click at [995, 121] on span "CASH" at bounding box center [988, 117] width 33 height 18
type input "100"
click at [1170, 556] on button "Add Payment" at bounding box center [1125, 568] width 237 height 24
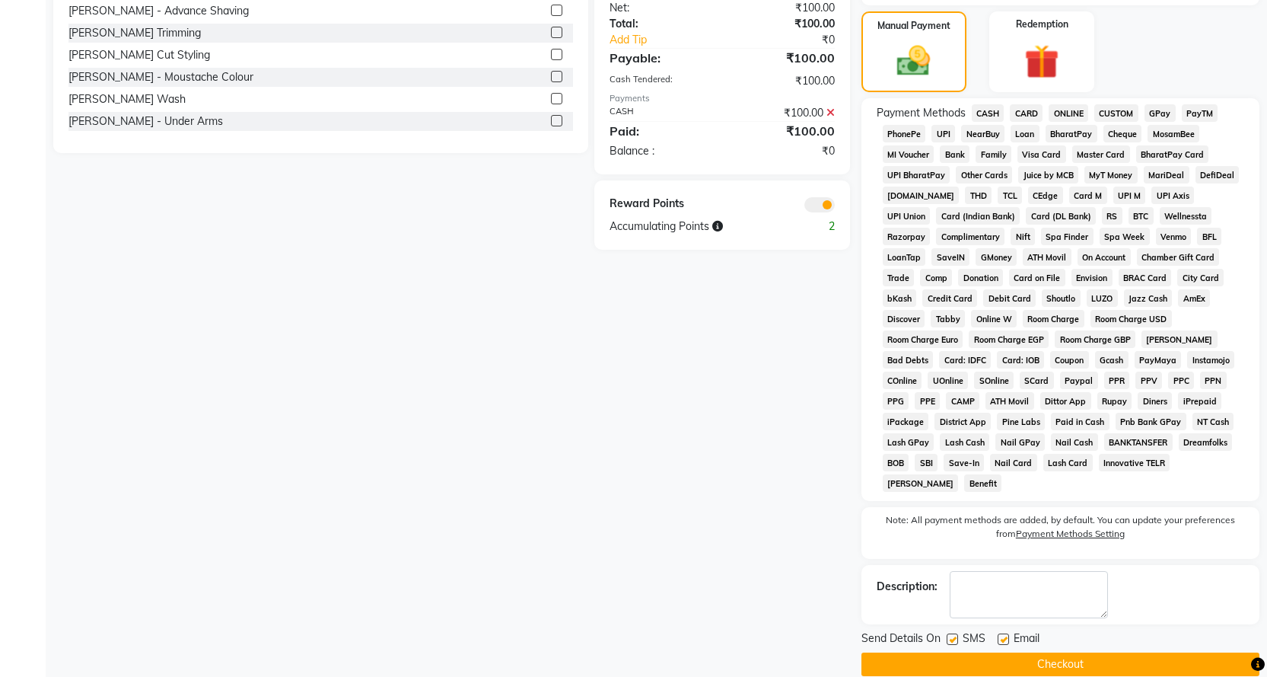
scroll to position [435, 0]
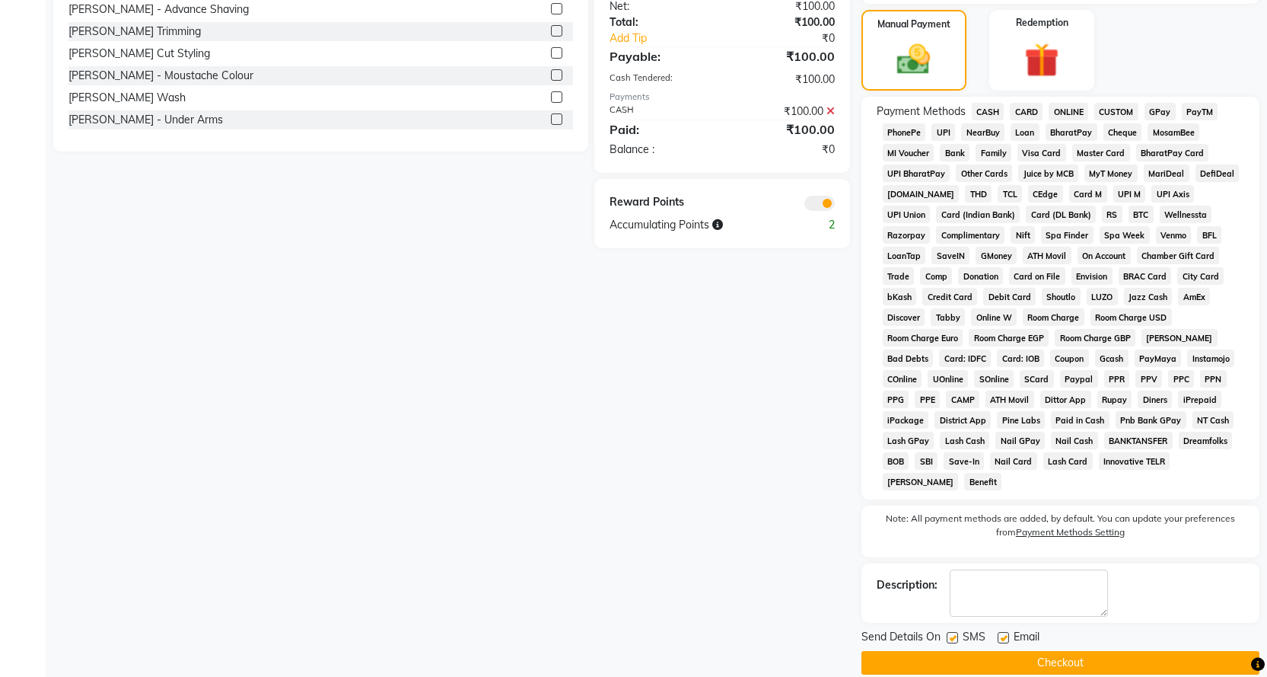
click at [1126, 651] on button "Checkout" at bounding box center [1060, 663] width 398 height 24
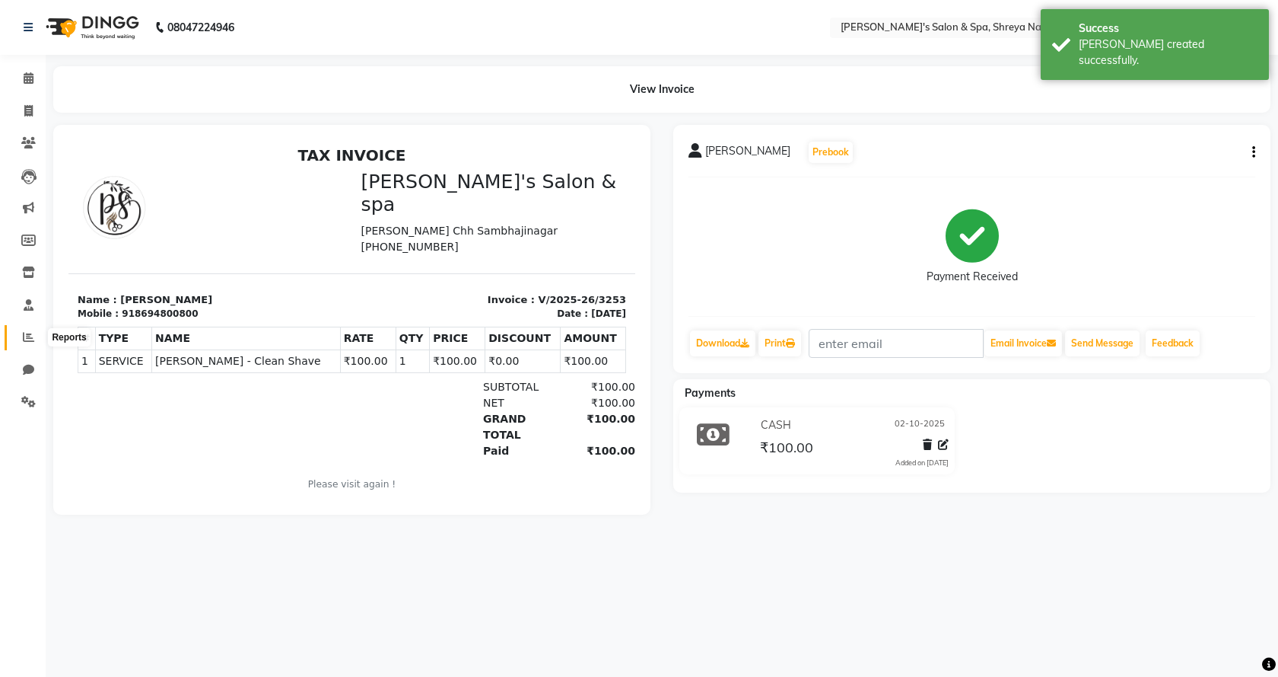
click at [25, 336] on icon at bounding box center [28, 336] width 11 height 11
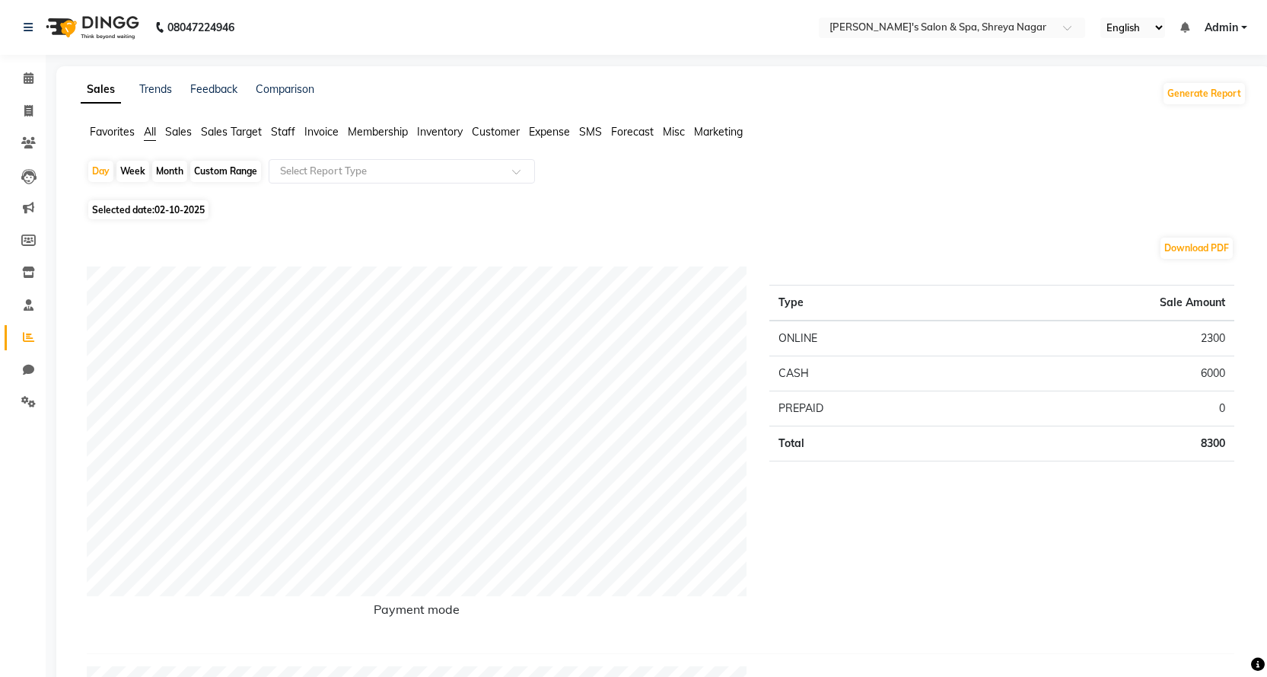
click at [417, 189] on div "Day Week Month Custom Range Select Report Type" at bounding box center [664, 177] width 1154 height 37
click at [419, 181] on div "Select Report Type" at bounding box center [402, 171] width 266 height 24
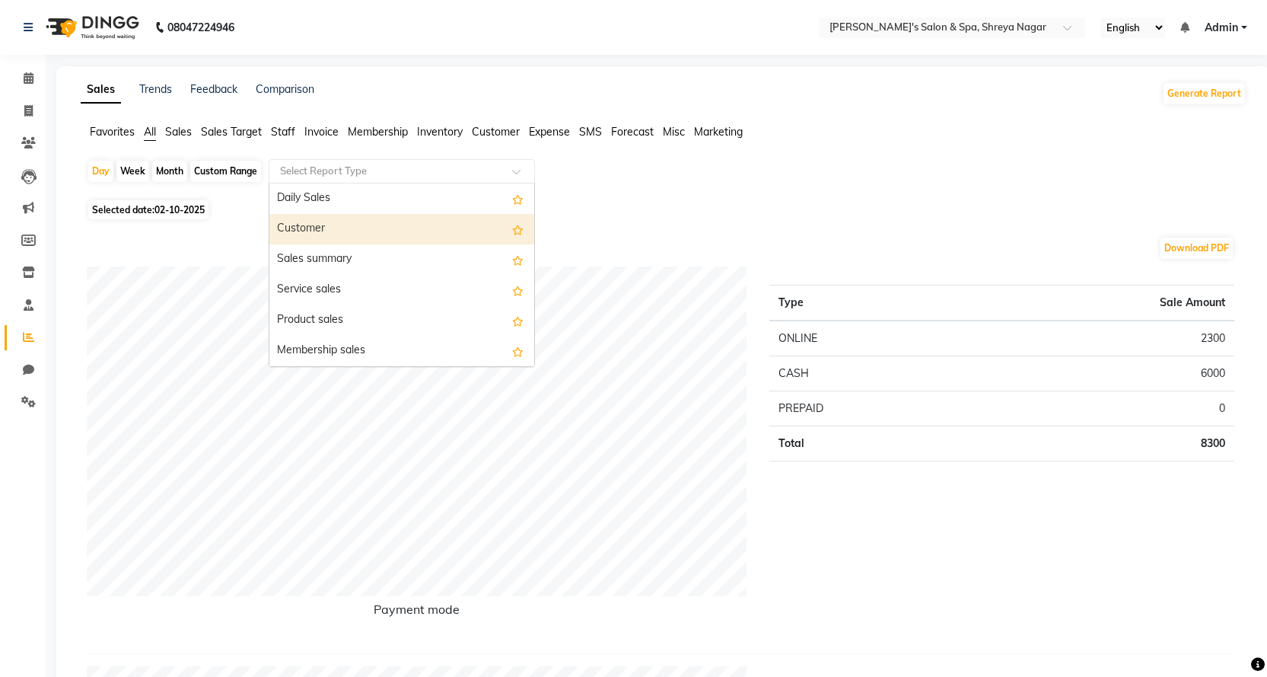
click at [403, 229] on div "Customer" at bounding box center [401, 229] width 265 height 30
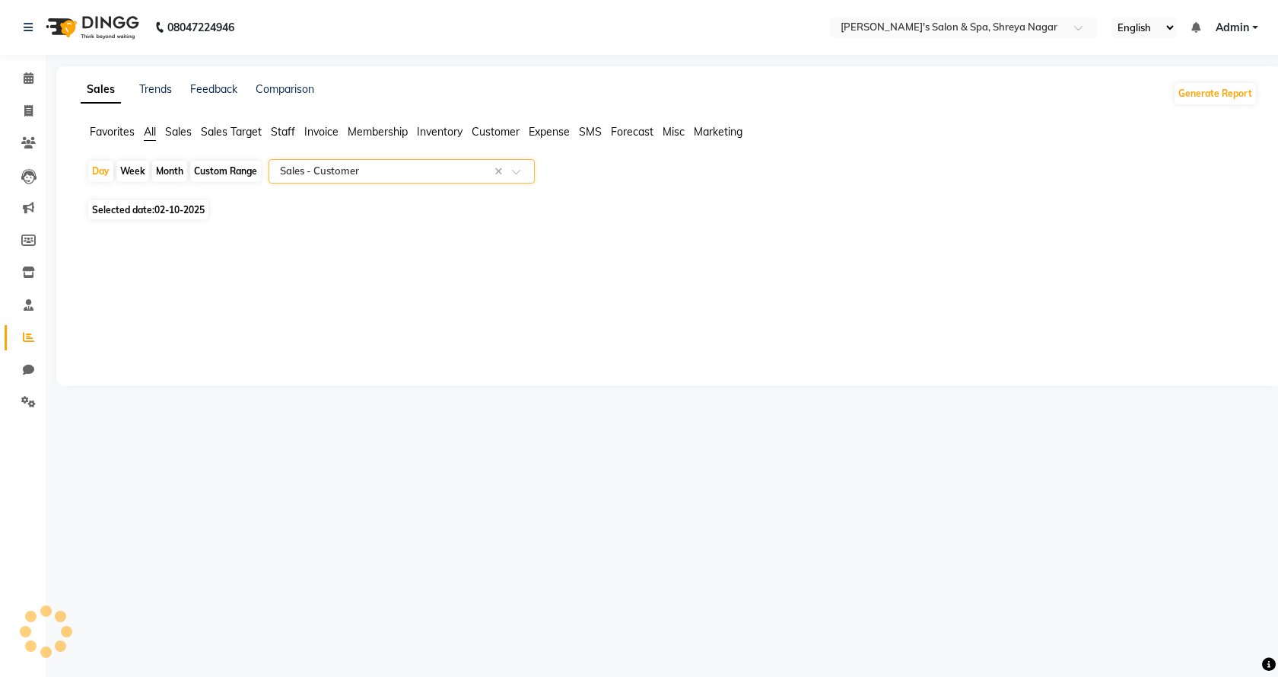
select select "full_report"
select select "csv"
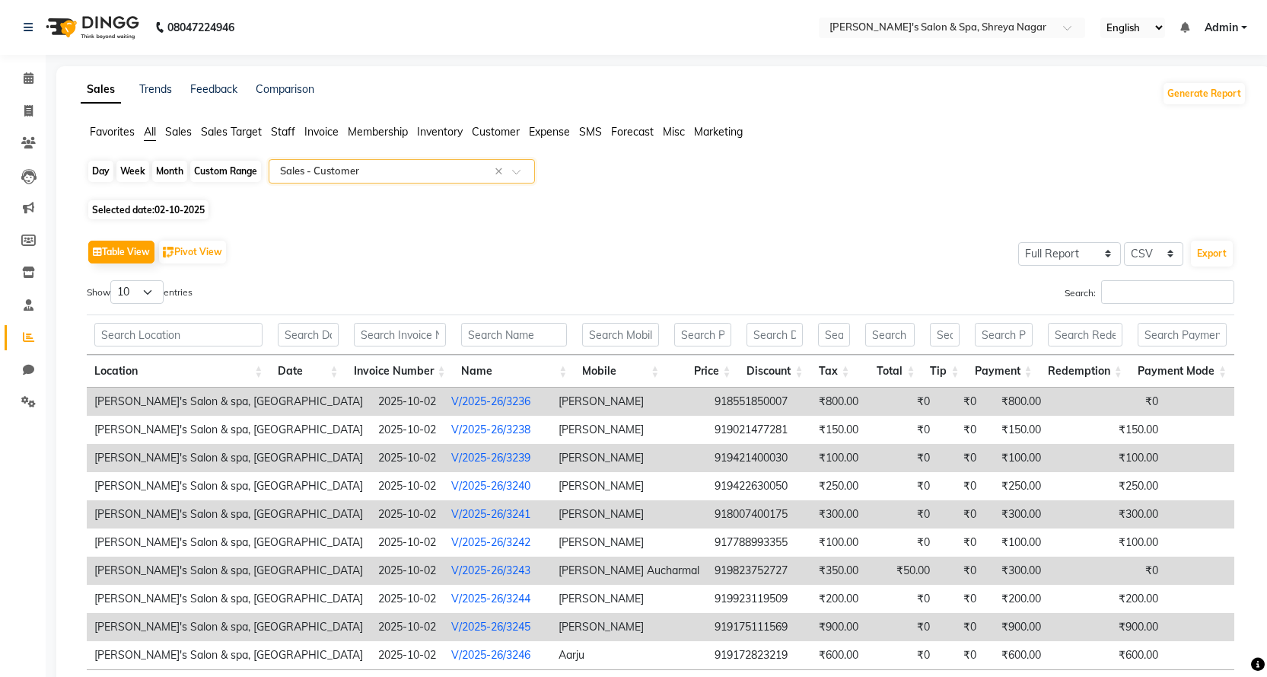
click at [95, 170] on div "Day" at bounding box center [100, 171] width 25 height 21
select select "10"
select select "2025"
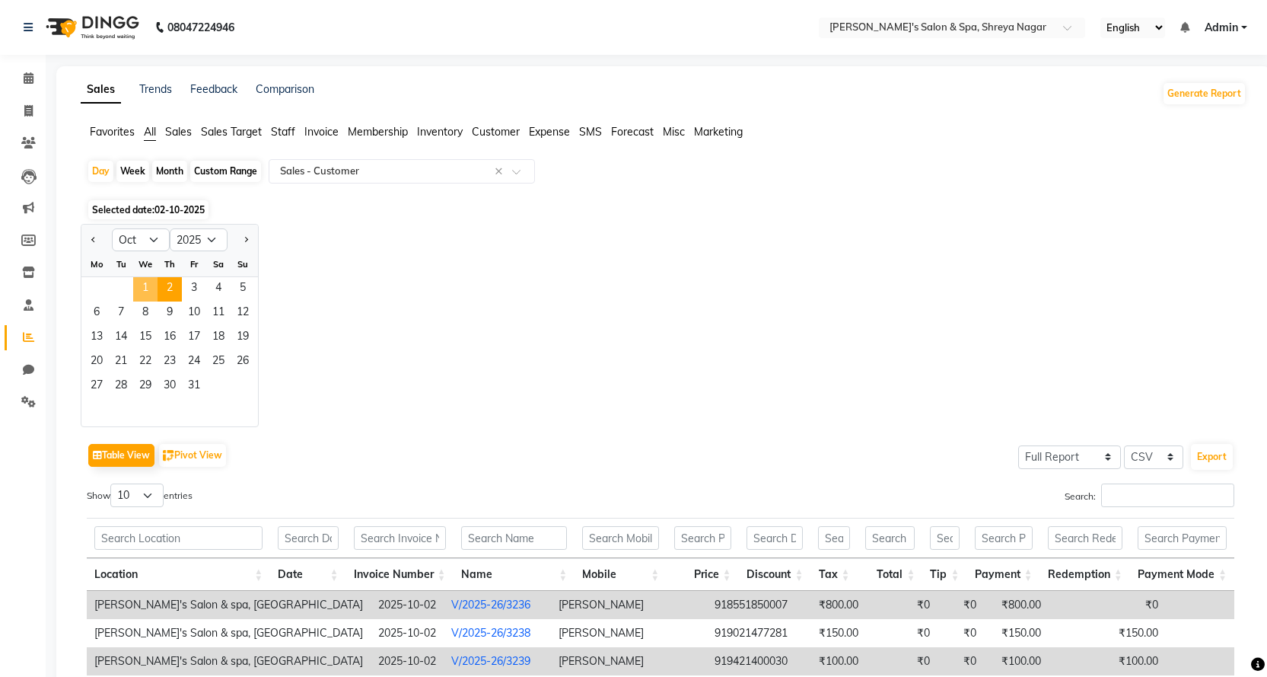
click at [144, 292] on span "1" at bounding box center [145, 289] width 24 height 24
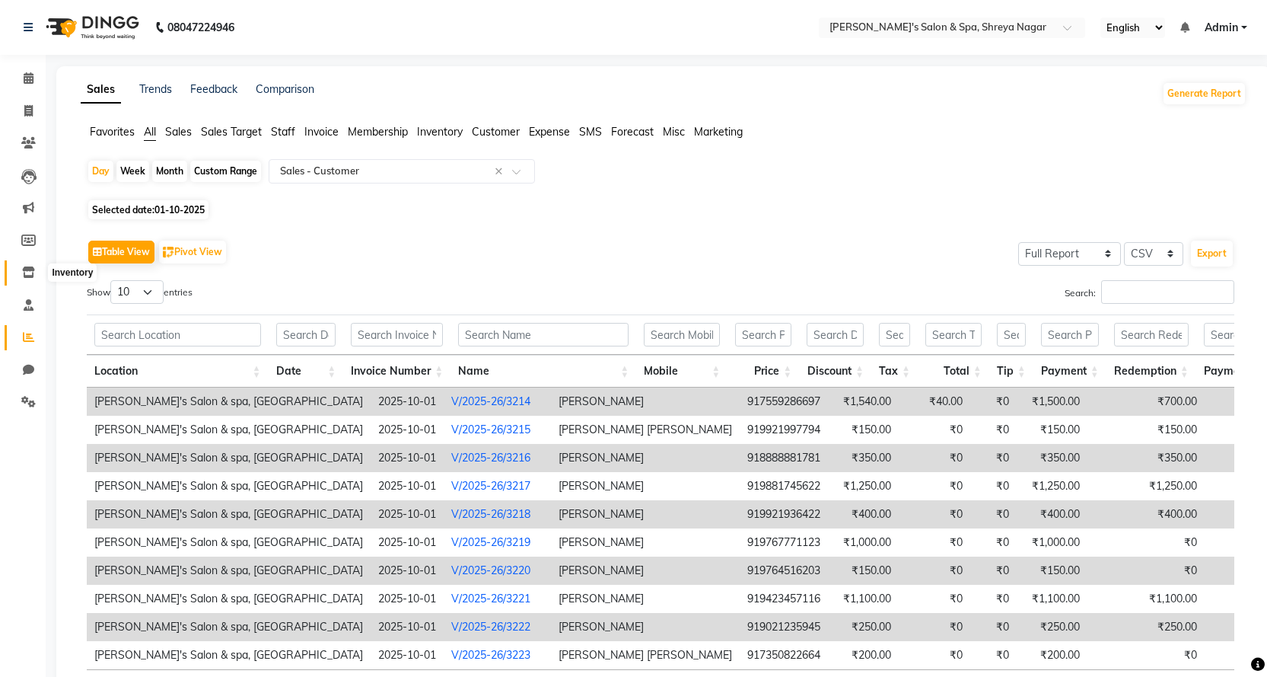
click at [19, 275] on span at bounding box center [28, 273] width 27 height 18
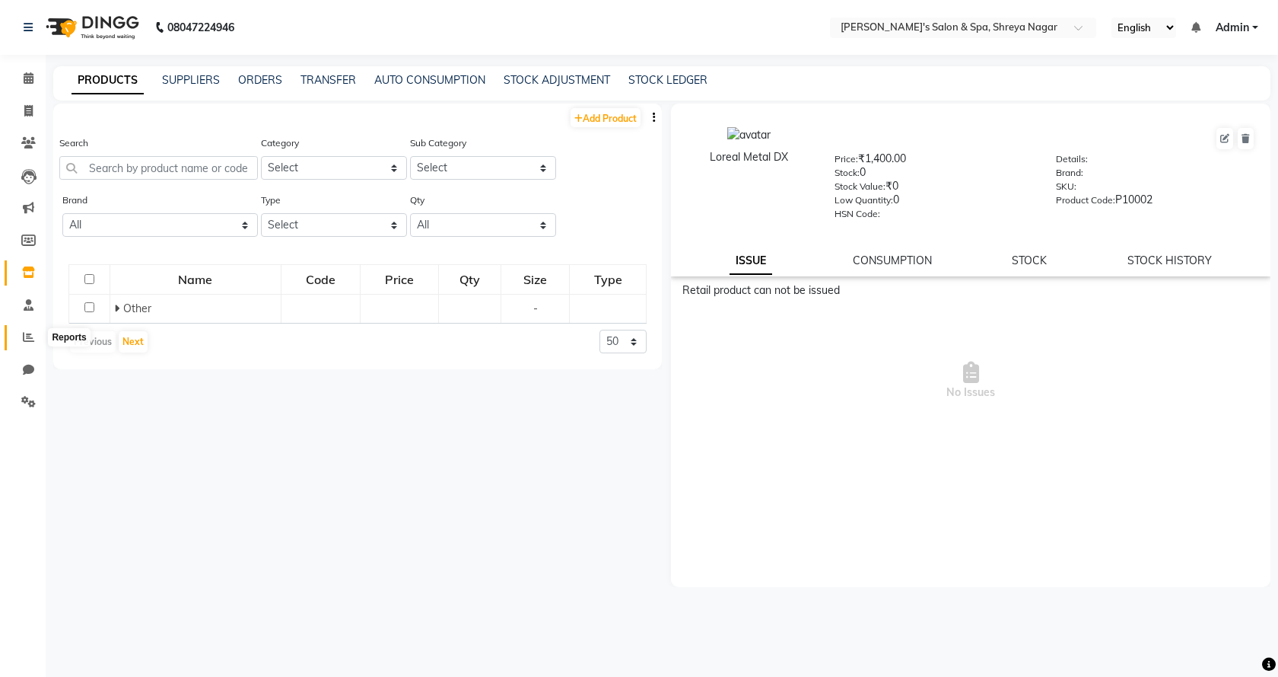
click at [33, 333] on icon at bounding box center [28, 336] width 11 height 11
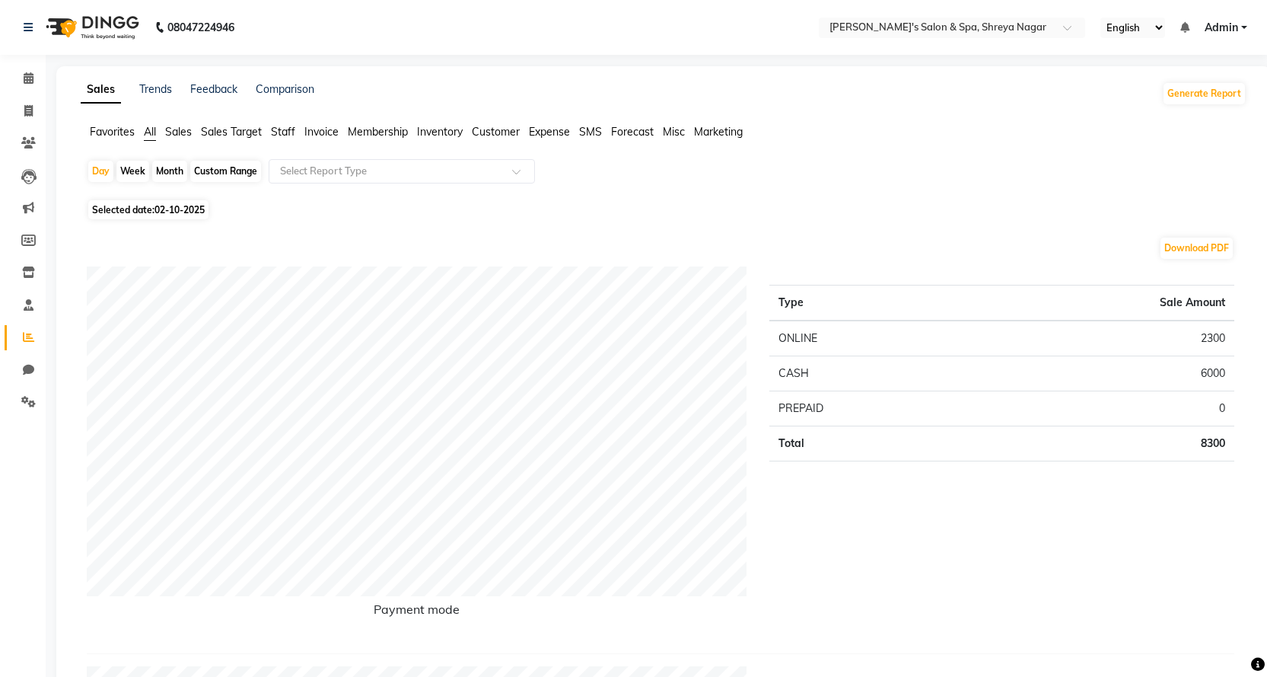
click at [105, 183] on div "Day Week Month Custom Range Select Report Type" at bounding box center [664, 177] width 1154 height 37
click at [99, 174] on div "Day" at bounding box center [100, 171] width 25 height 21
select select "10"
select select "2025"
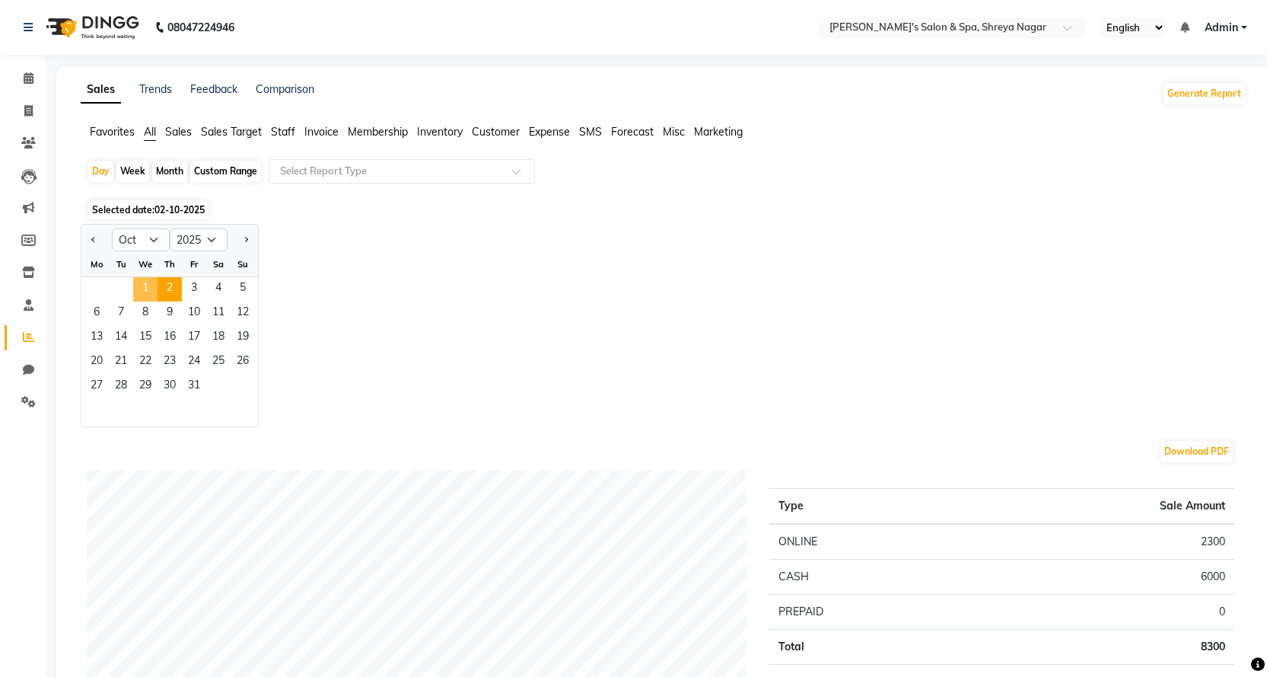
click at [148, 294] on span "1" at bounding box center [145, 289] width 24 height 24
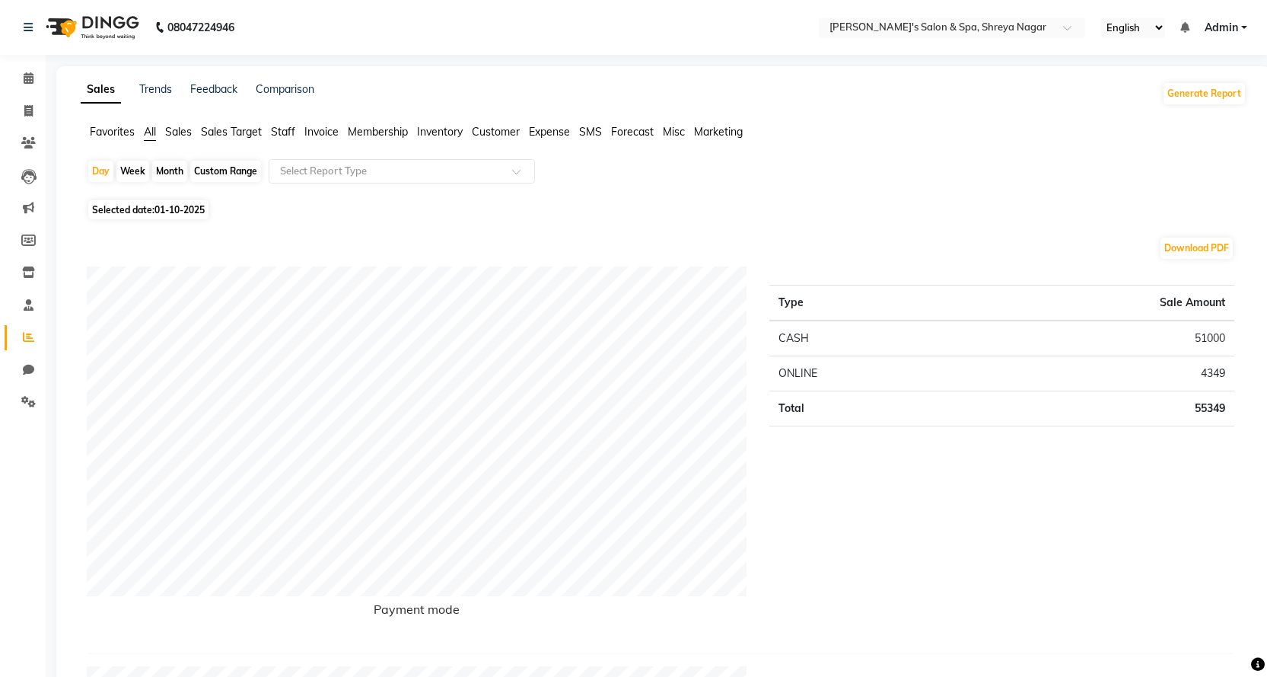
click at [178, 176] on div "Month" at bounding box center [169, 171] width 35 height 21
select select "10"
select select "2025"
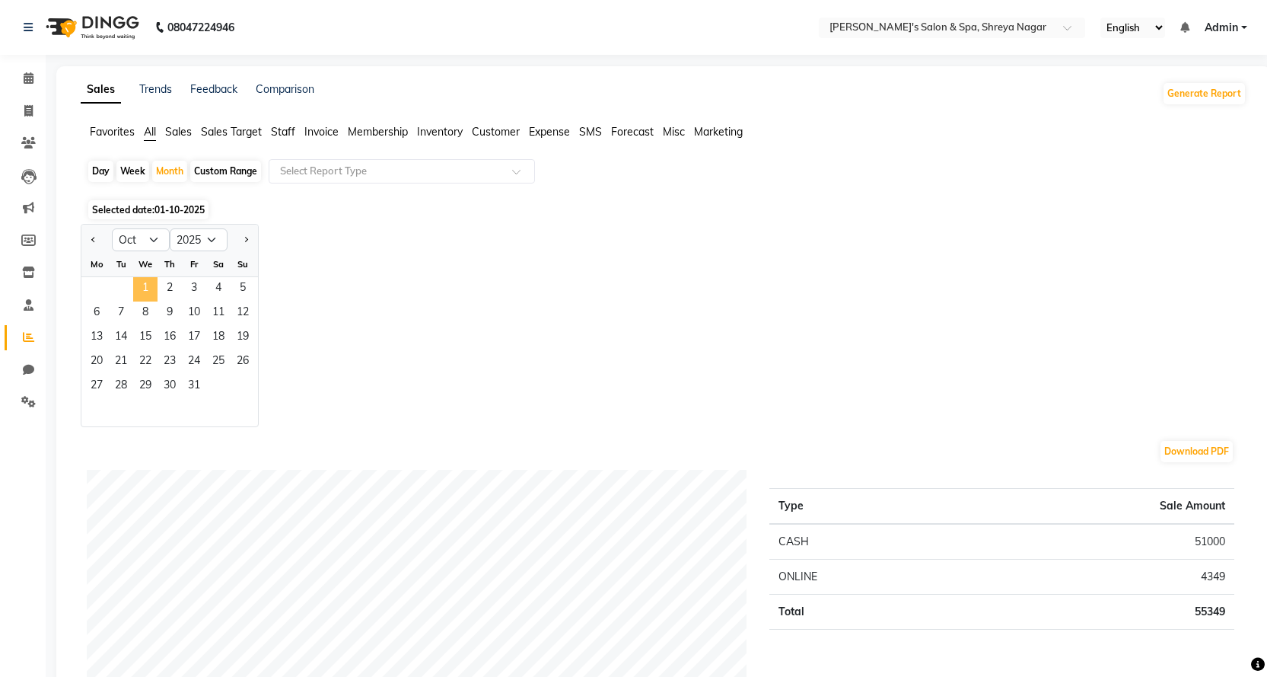
click at [154, 288] on span "1" at bounding box center [145, 289] width 24 height 24
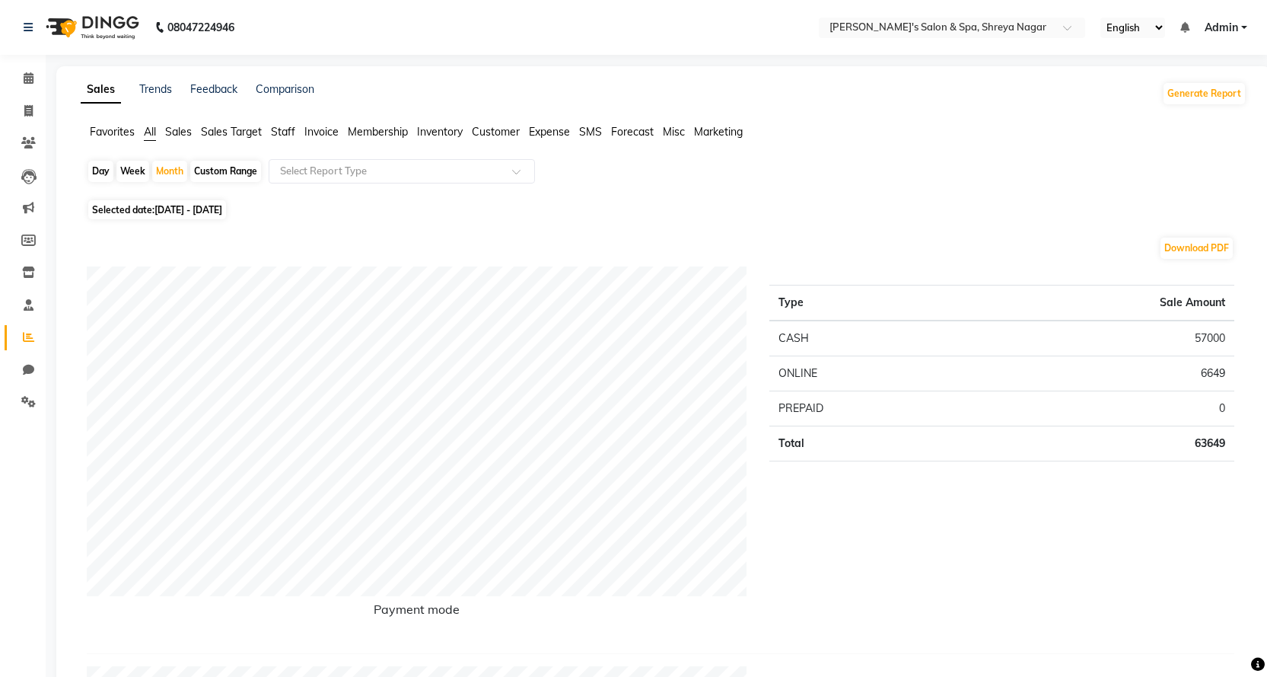
click at [88, 167] on div "Day" at bounding box center [100, 171] width 25 height 21
select select "10"
select select "2025"
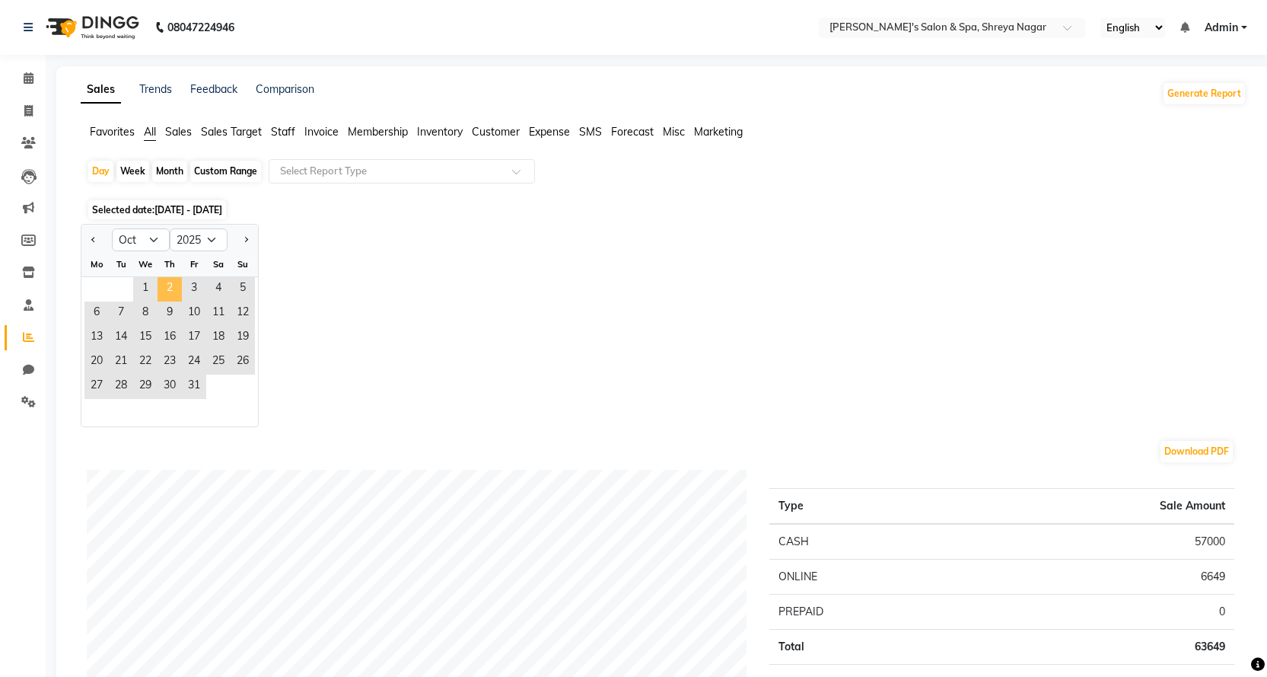
click at [159, 287] on span "2" at bounding box center [170, 289] width 24 height 24
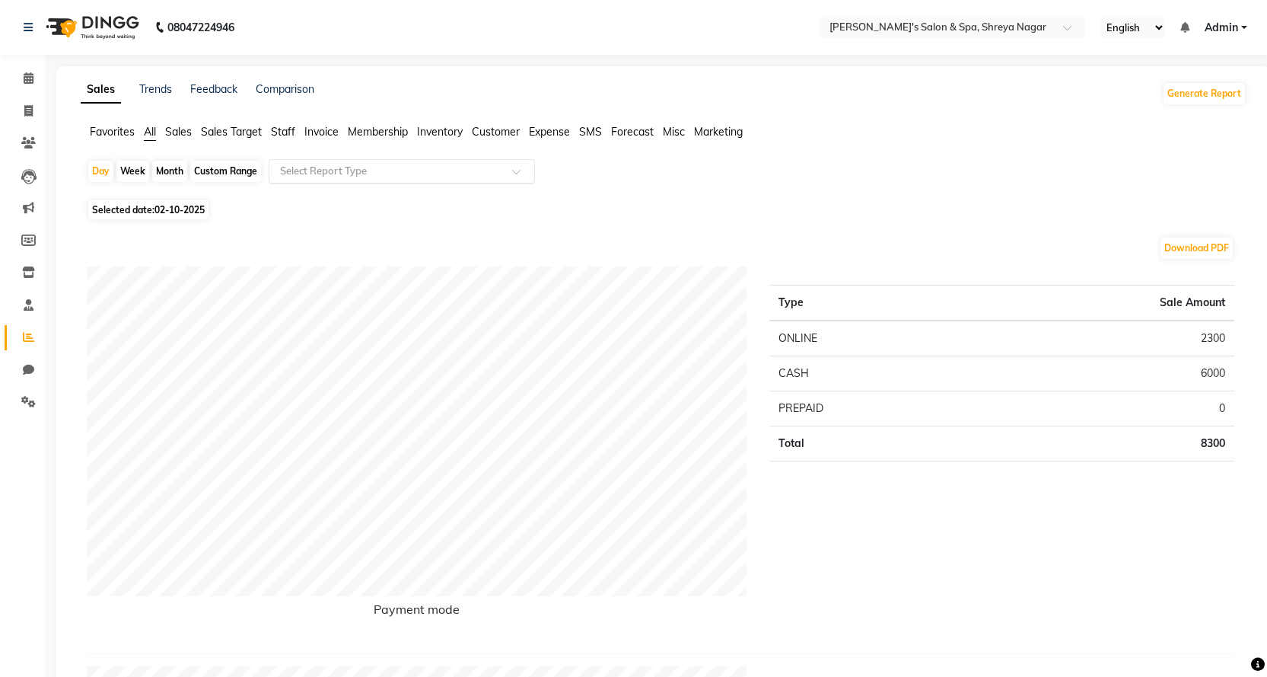
click at [356, 180] on div "Select Report Type" at bounding box center [402, 171] width 266 height 24
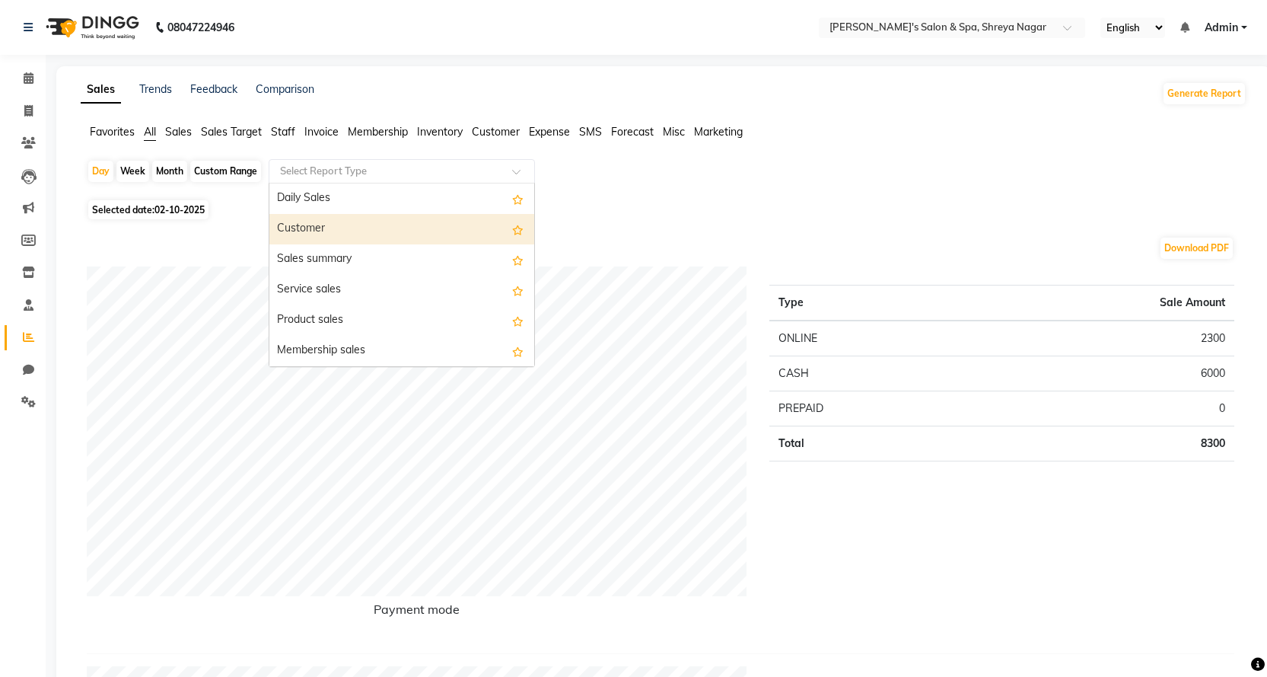
click at [362, 240] on div "Customer" at bounding box center [401, 229] width 265 height 30
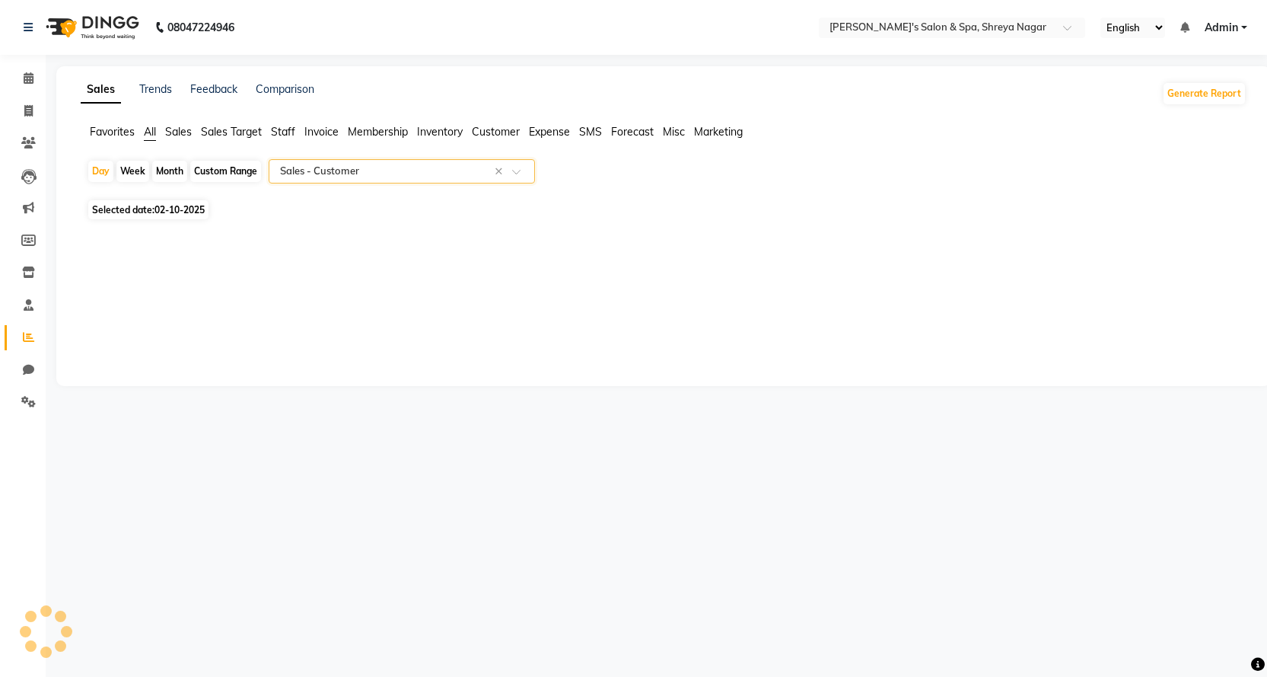
select select "full_report"
select select "csv"
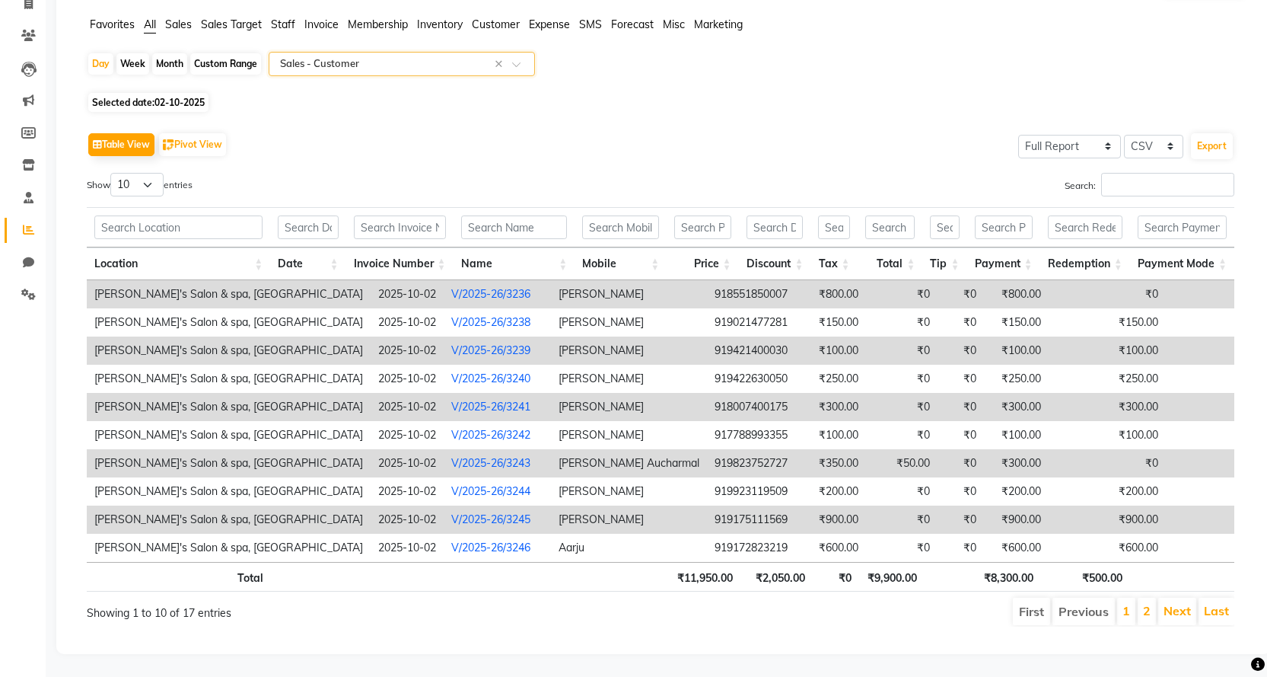
scroll to position [119, 0]
click at [16, 189] on span at bounding box center [28, 198] width 27 height 18
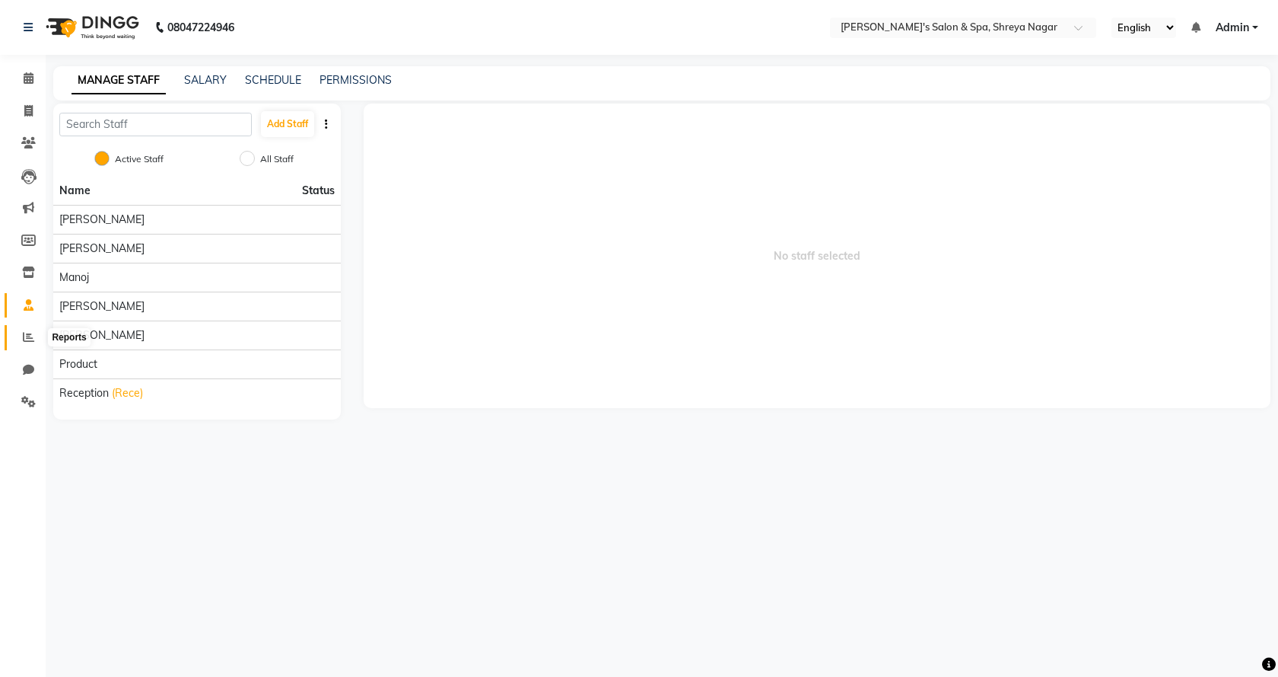
click at [29, 339] on icon at bounding box center [28, 336] width 11 height 11
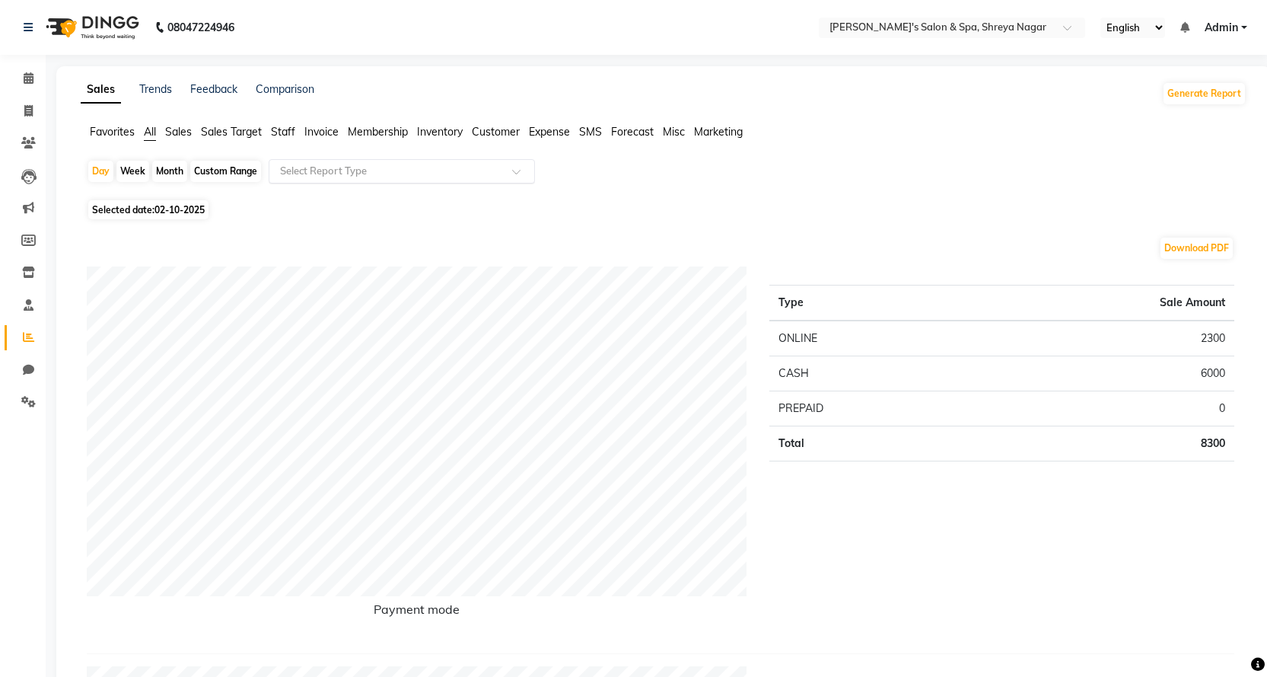
click at [310, 174] on input "text" at bounding box center [386, 171] width 219 height 15
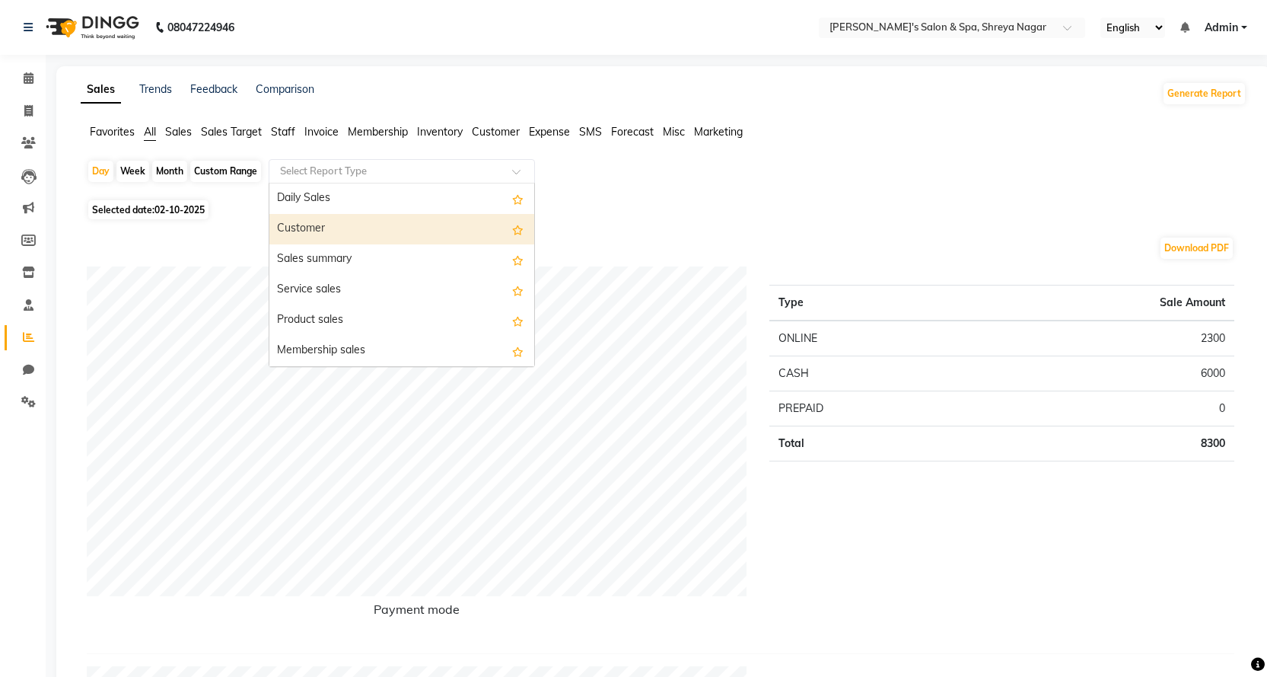
click at [305, 232] on div "Customer" at bounding box center [401, 229] width 265 height 30
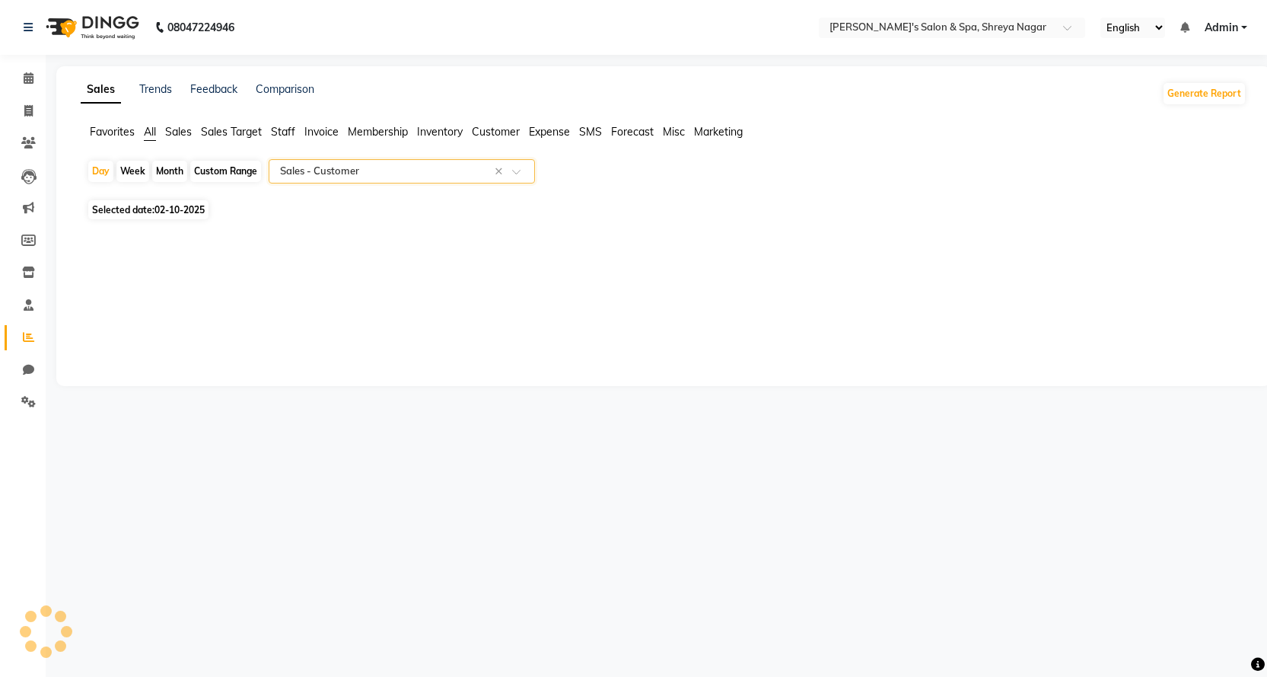
select select "full_report"
select select "csv"
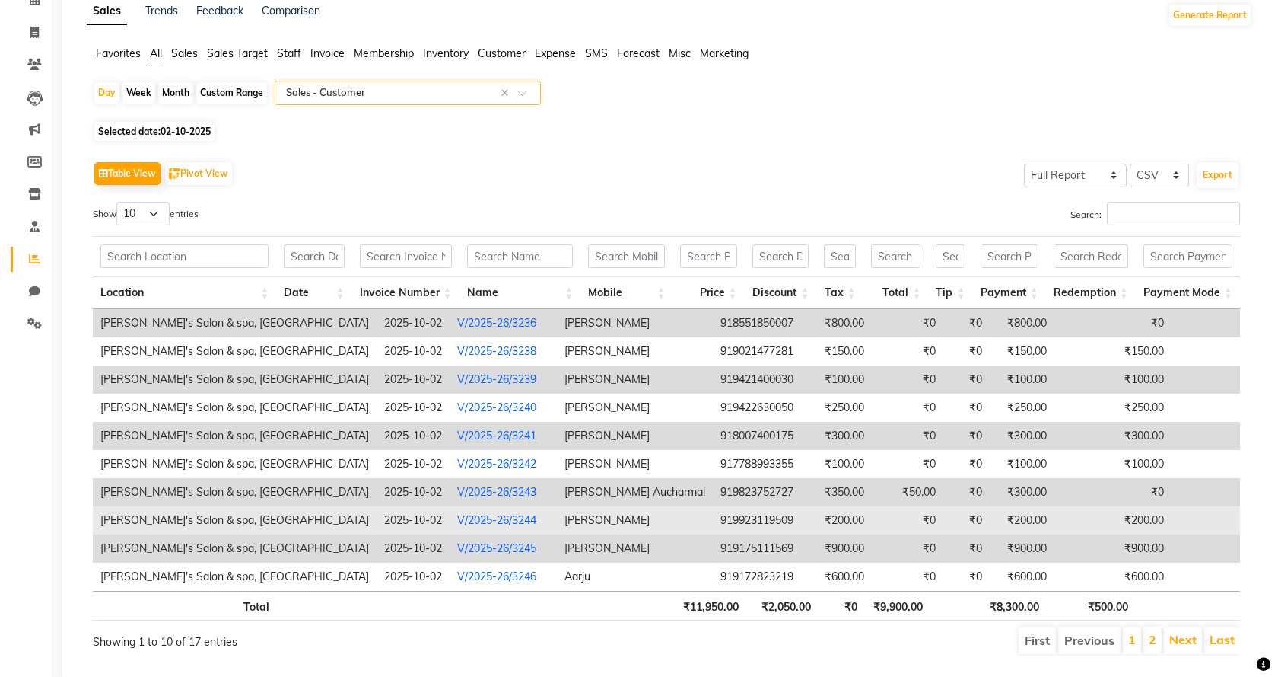
scroll to position [119, 0]
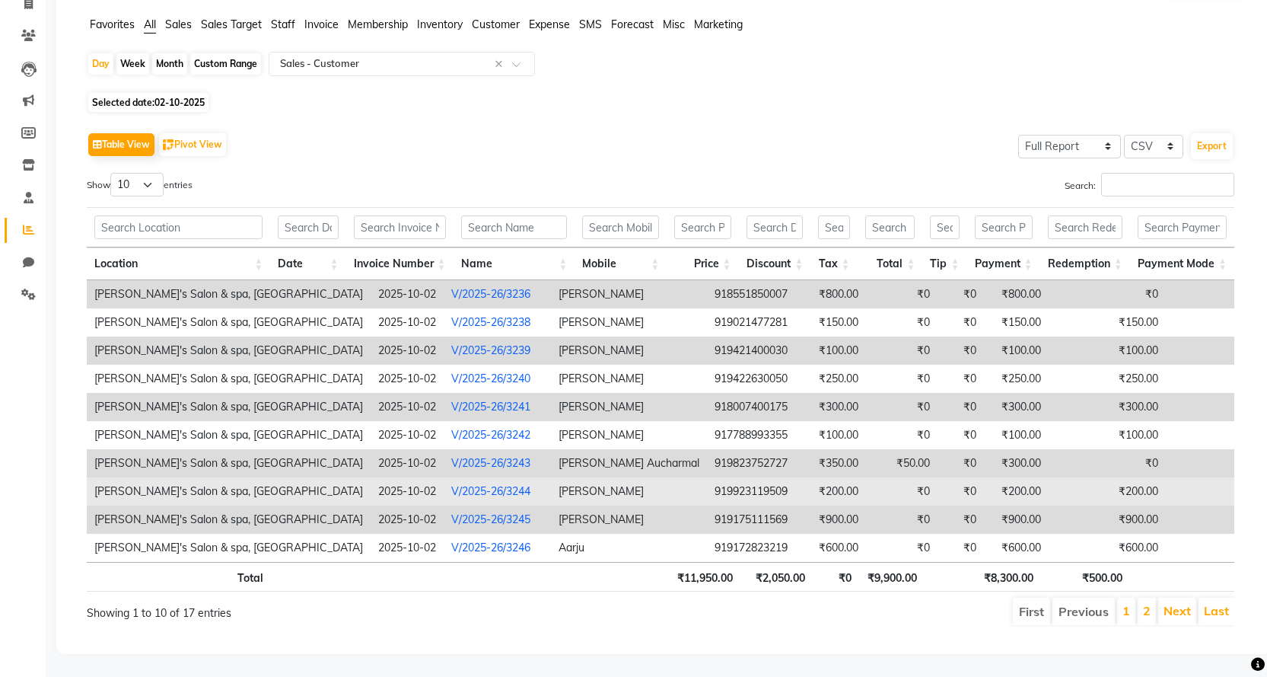
click at [451, 484] on link "V/2025-26/3244" at bounding box center [490, 491] width 79 height 14
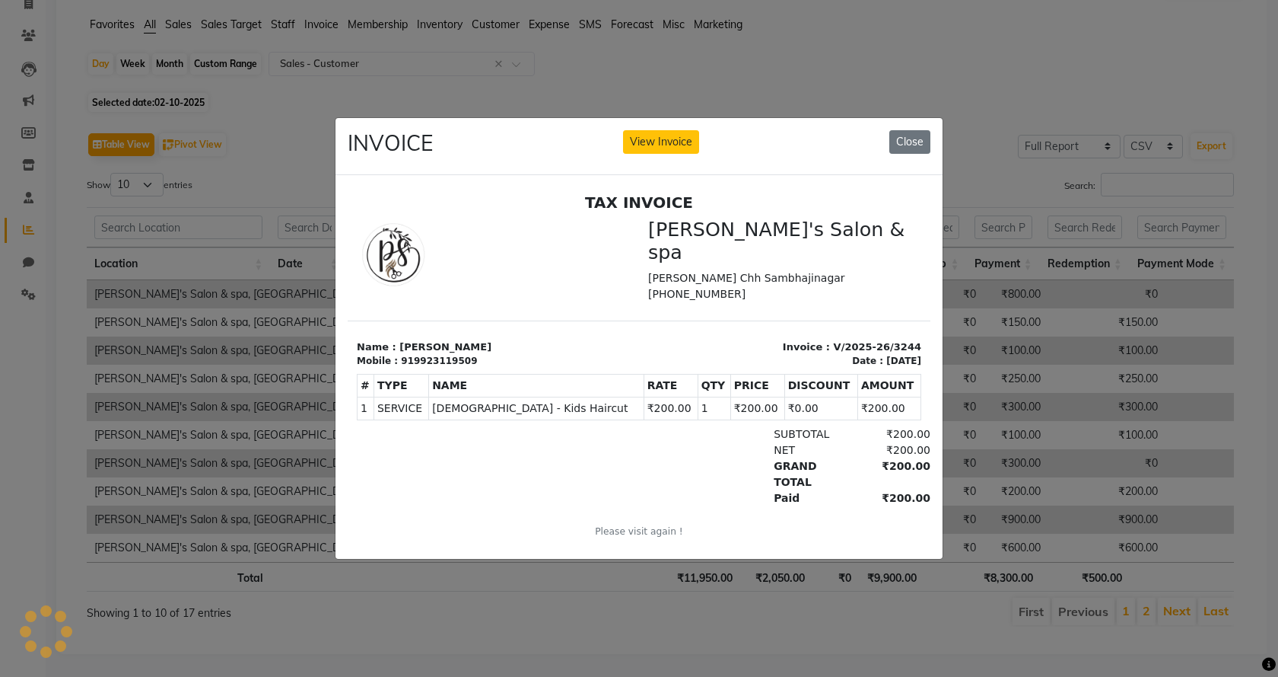
scroll to position [0, 0]
click at [667, 148] on button "View Invoice" at bounding box center [661, 142] width 76 height 24
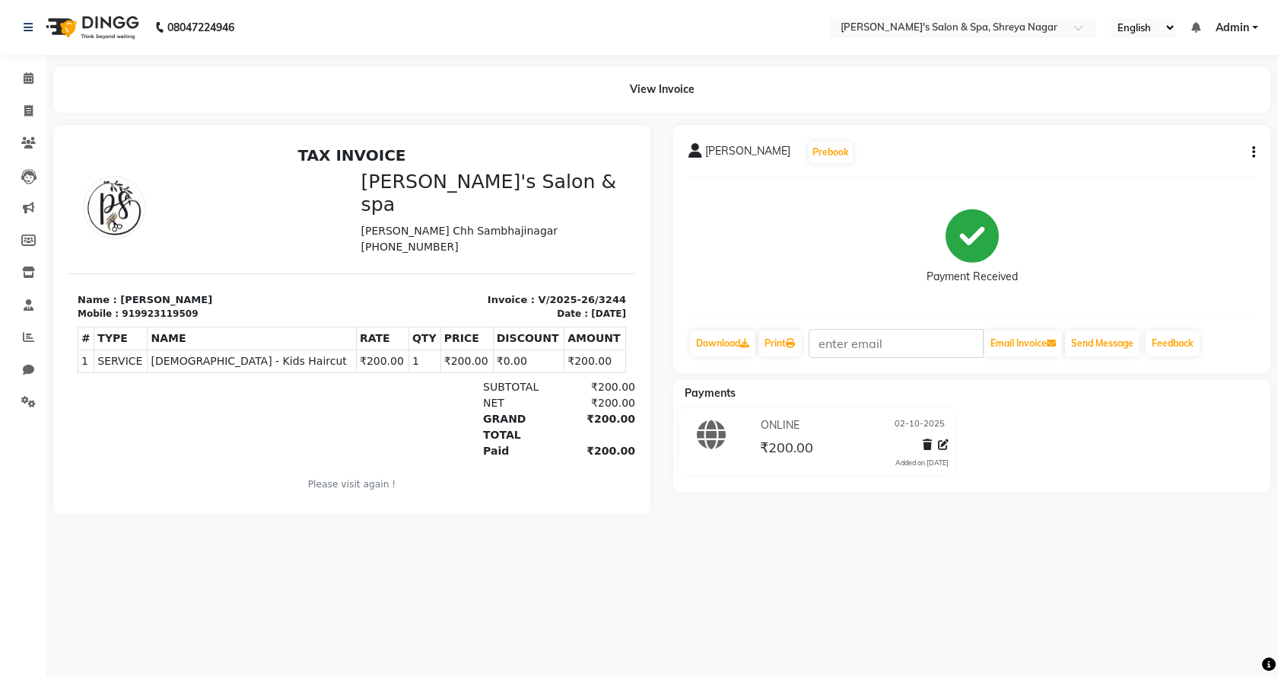
click at [1252, 147] on button "button" at bounding box center [1251, 153] width 9 height 16
click at [1205, 173] on div "Edit Invoice" at bounding box center [1178, 171] width 104 height 19
select select "service"
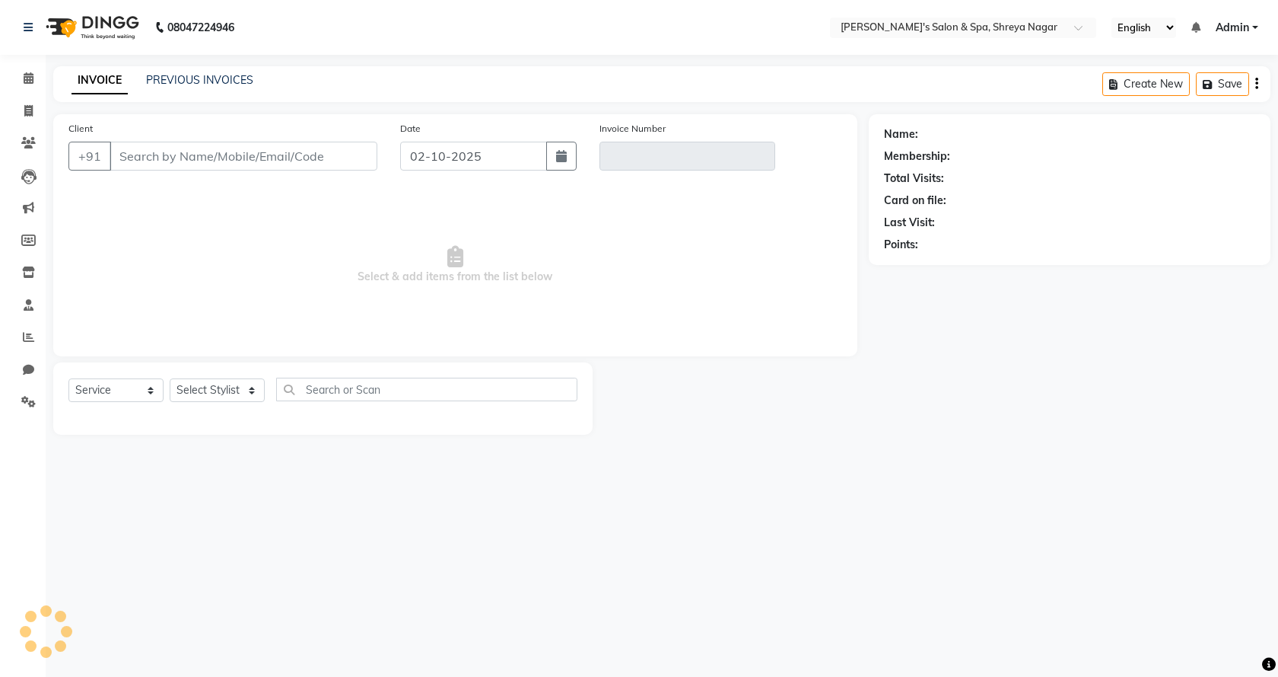
type input "9923119509"
type input "V/2025-26/3244"
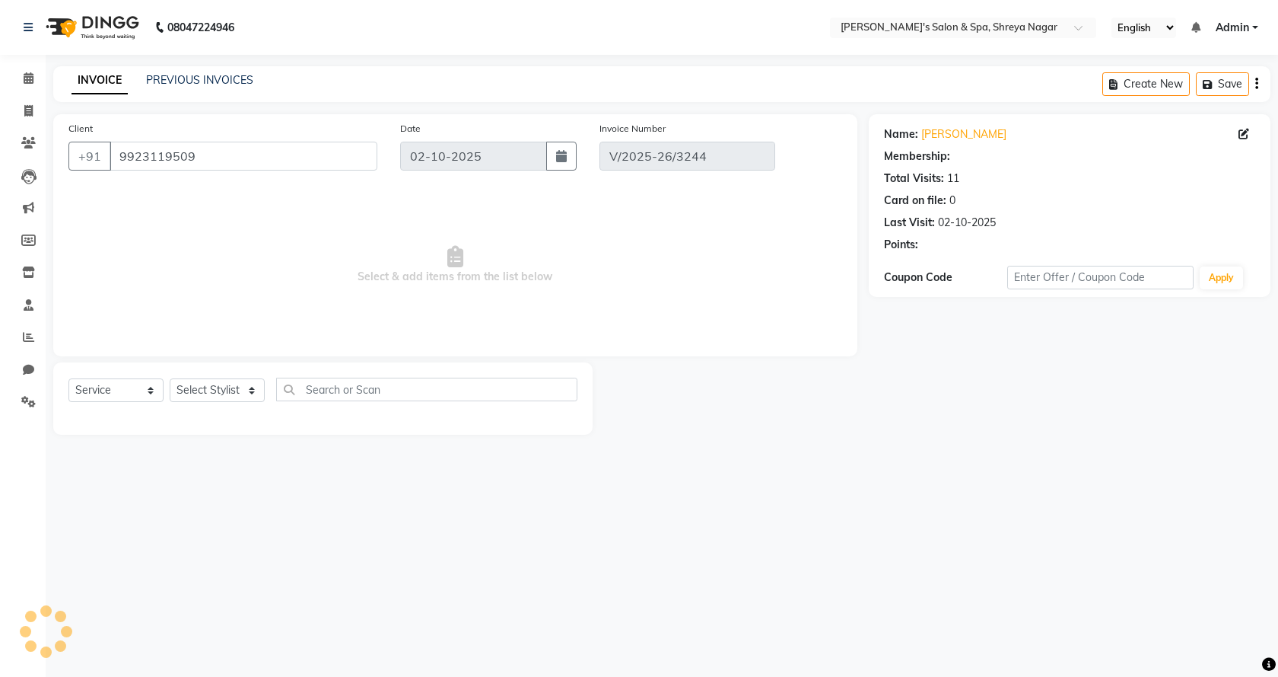
select select "select"
select select "1: Object"
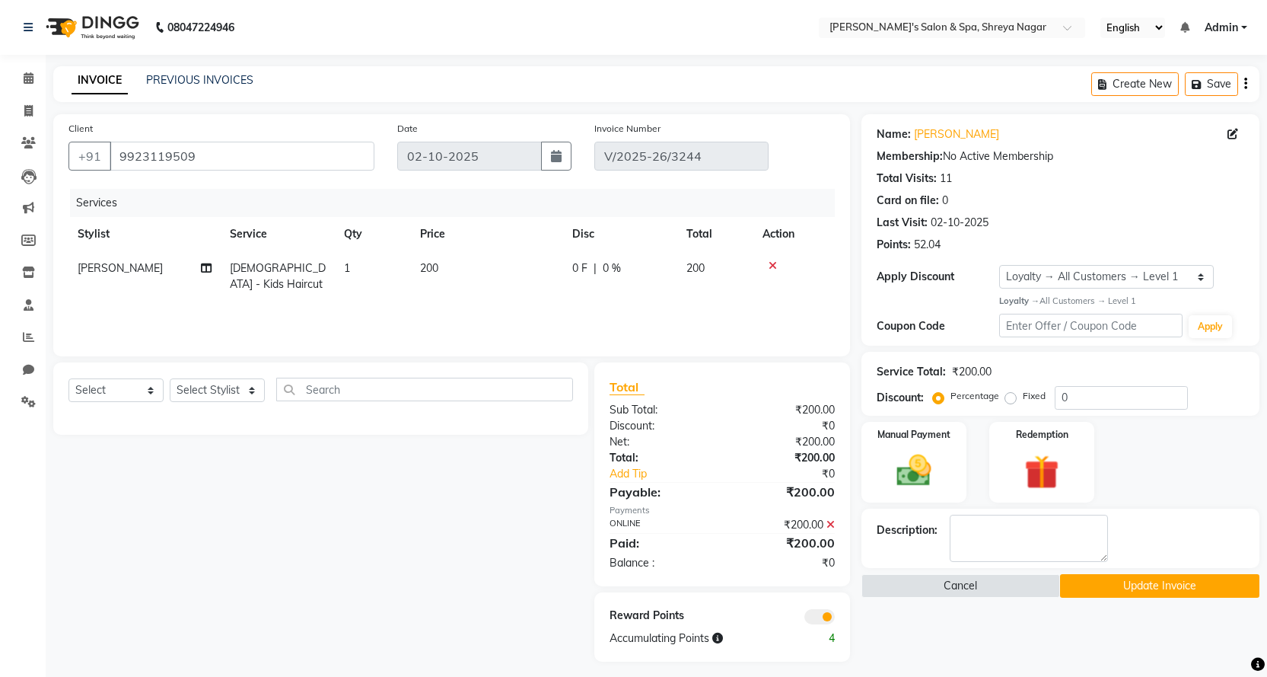
click at [831, 522] on icon at bounding box center [830, 524] width 8 height 11
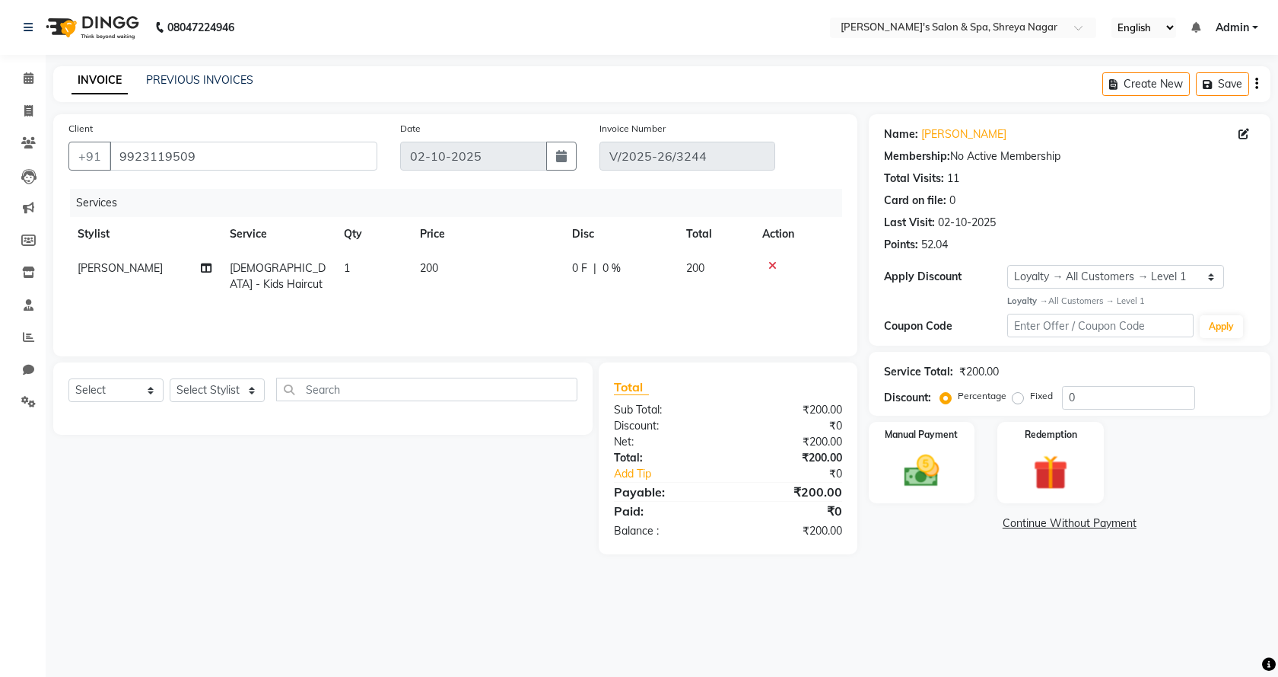
click at [468, 273] on td "200" at bounding box center [487, 276] width 152 height 50
select select "67480"
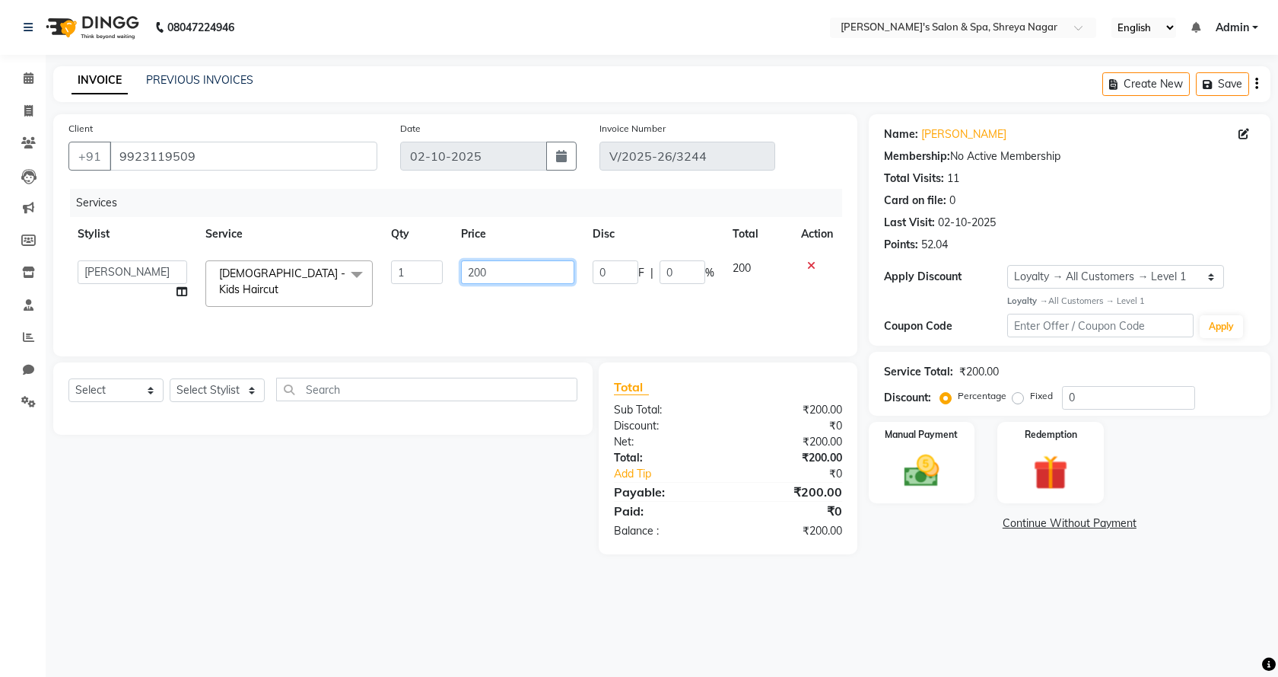
click at [511, 268] on input "200" at bounding box center [517, 272] width 113 height 24
type input "250"
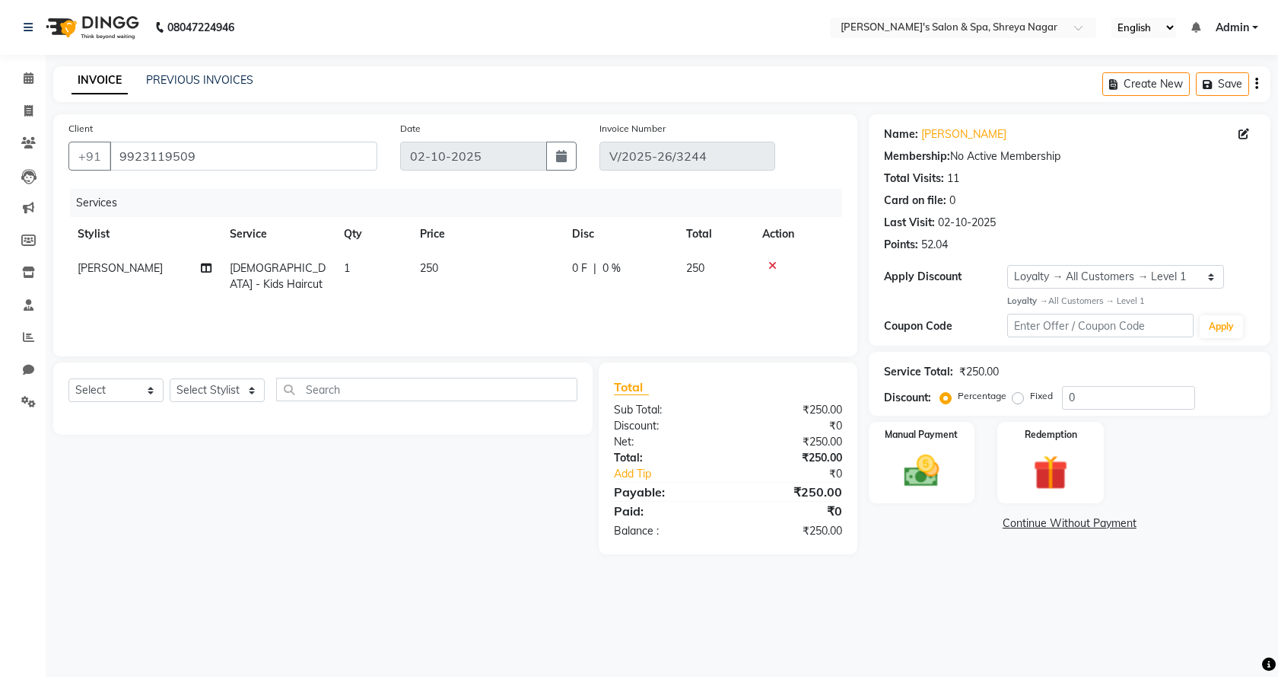
click at [1109, 557] on main "INVOICE PREVIOUS INVOICES Create New Save Client +91 9923119509 Date 02-10-2025…" at bounding box center [662, 321] width 1233 height 511
click at [915, 486] on img at bounding box center [922, 471] width 59 height 42
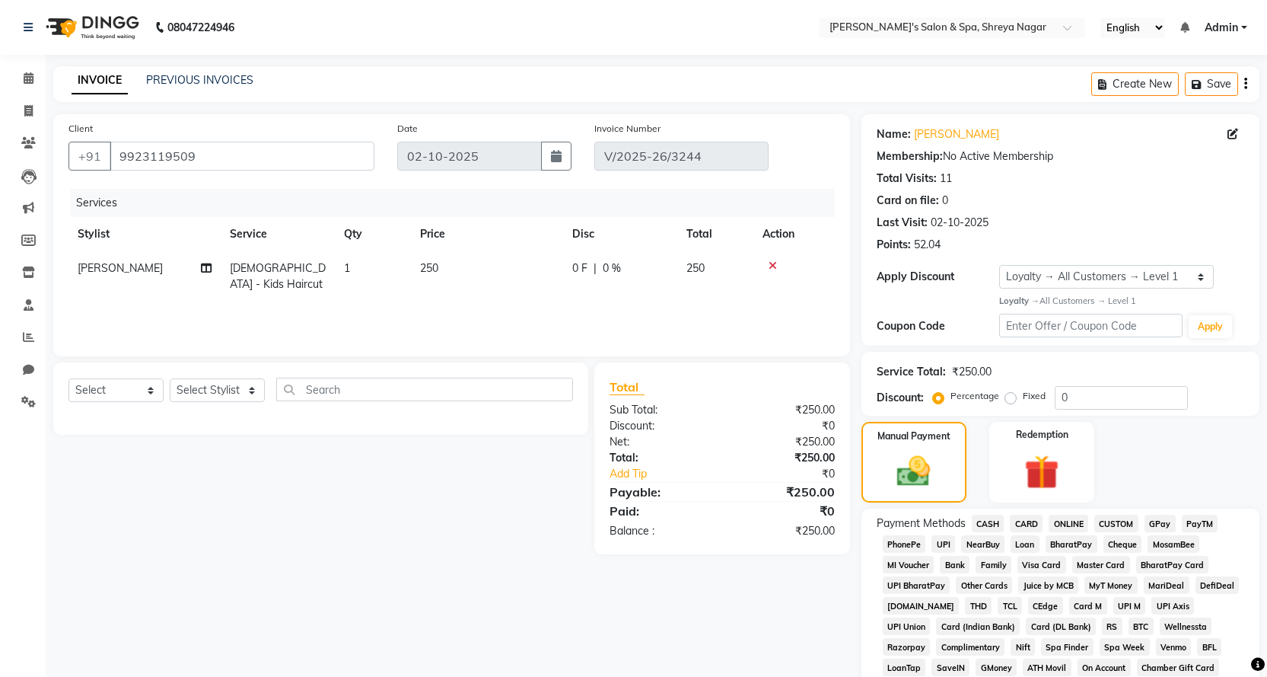
click at [1060, 525] on span "ONLINE" at bounding box center [1069, 523] width 40 height 18
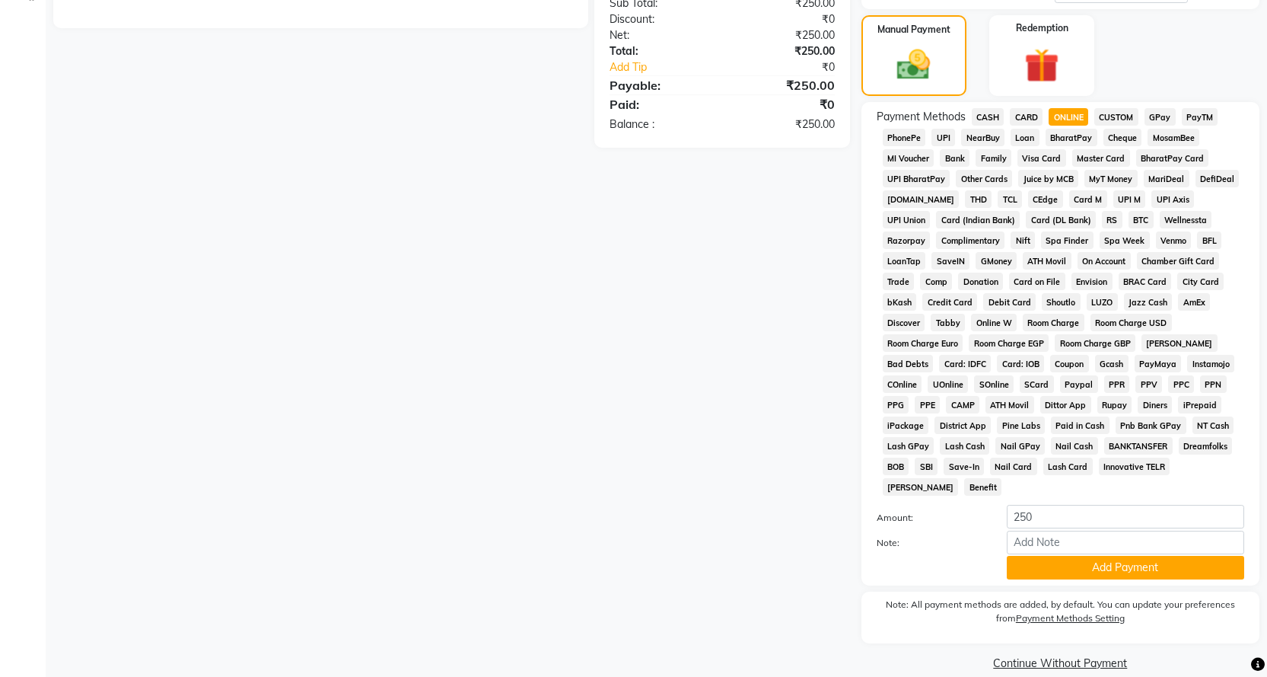
click at [1082, 556] on button "Add Payment" at bounding box center [1125, 568] width 237 height 24
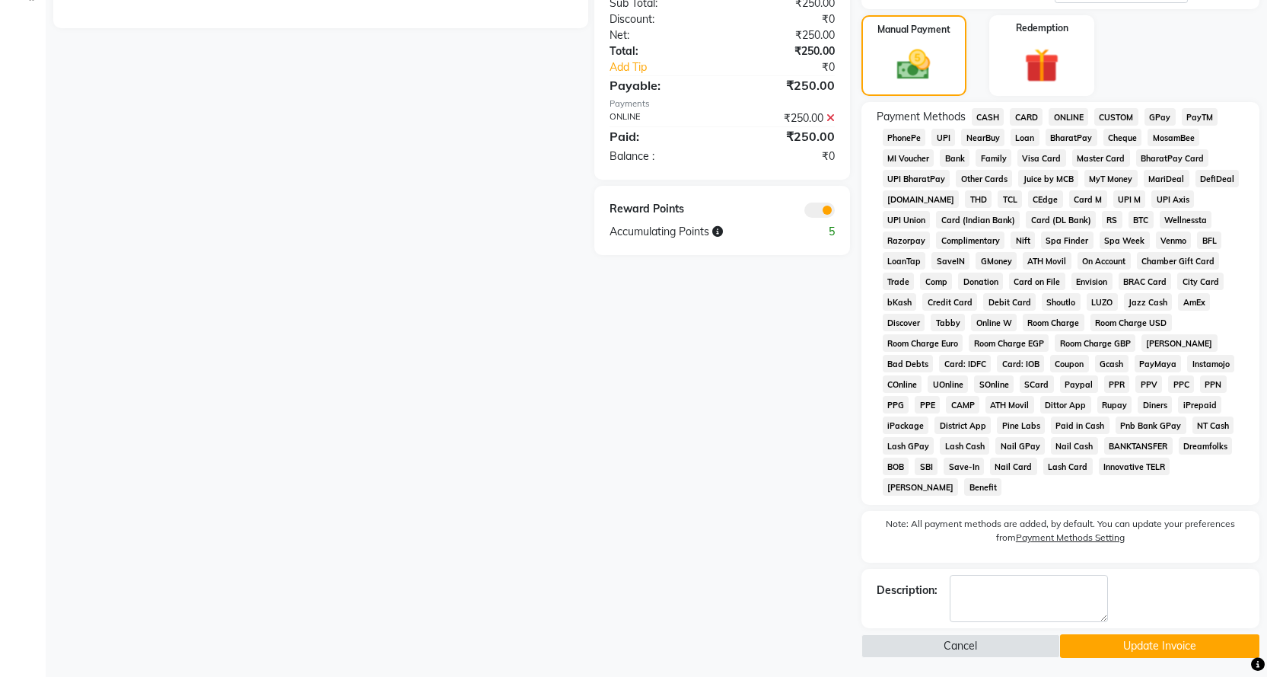
scroll to position [390, 0]
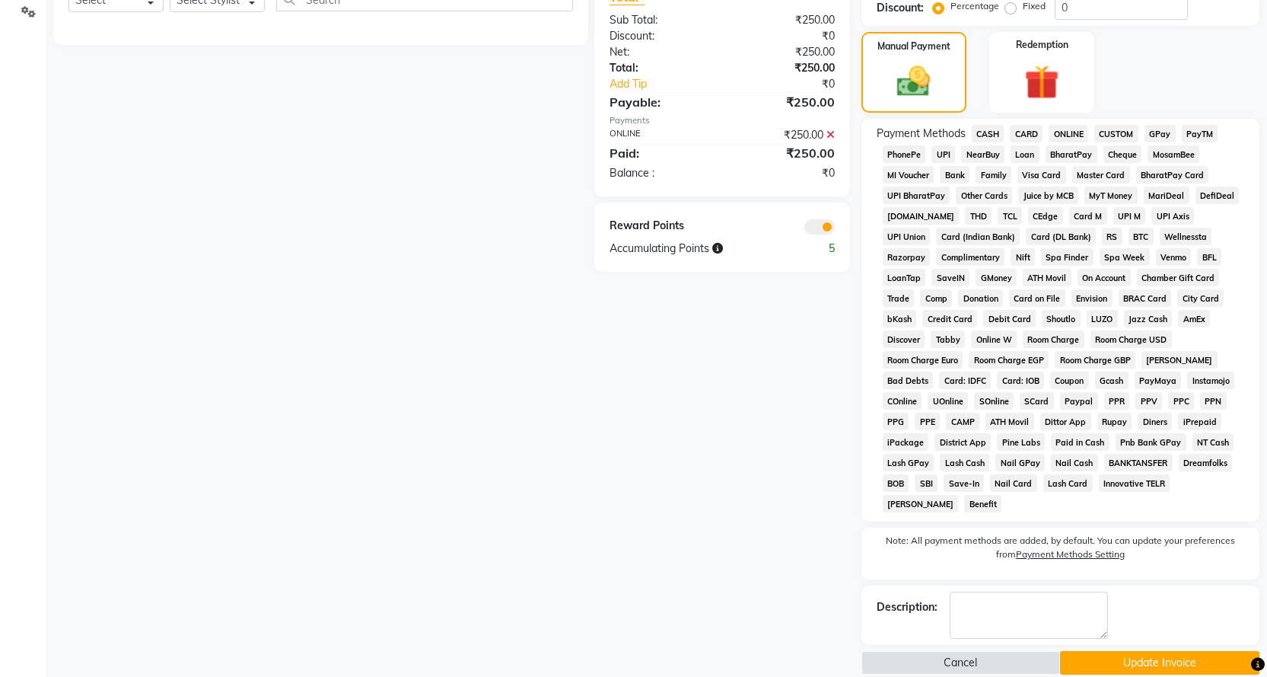
click at [1094, 651] on button "Update Invoice" at bounding box center [1159, 663] width 199 height 24
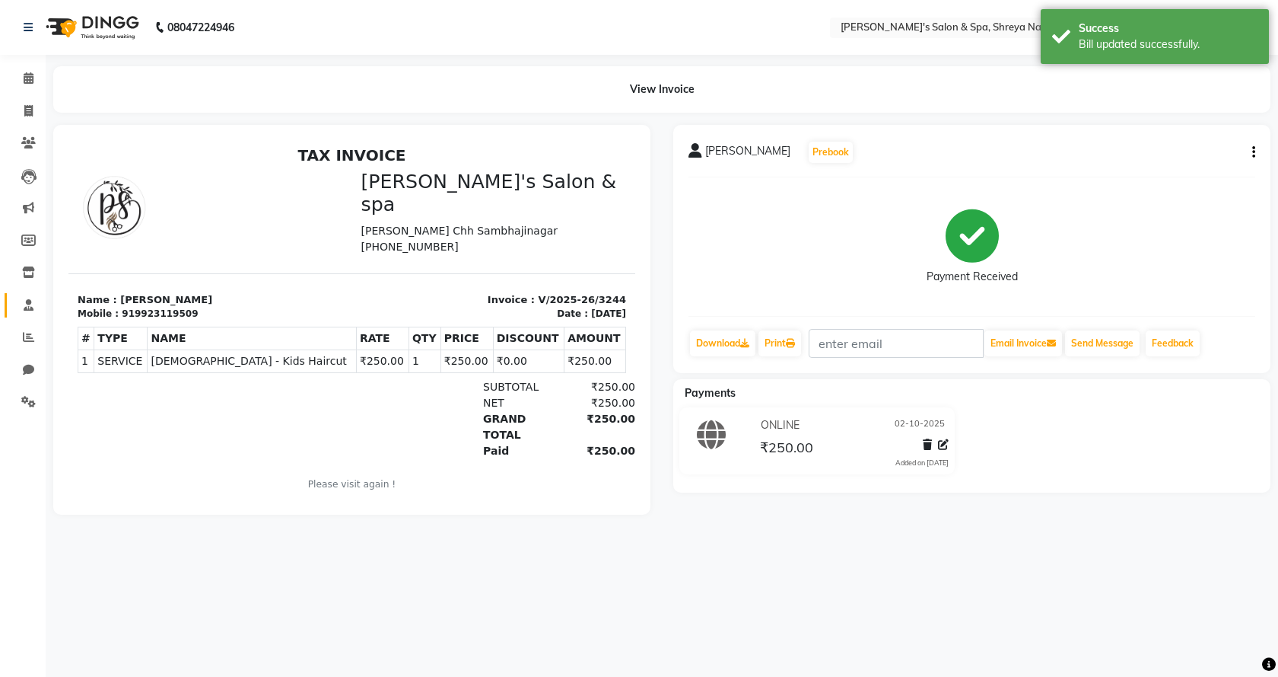
drag, startPoint x: 37, startPoint y: 318, endPoint x: 37, endPoint y: 310, distance: 7.6
click at [37, 314] on li "Staff" at bounding box center [23, 305] width 46 height 33
click at [35, 333] on span at bounding box center [28, 338] width 27 height 18
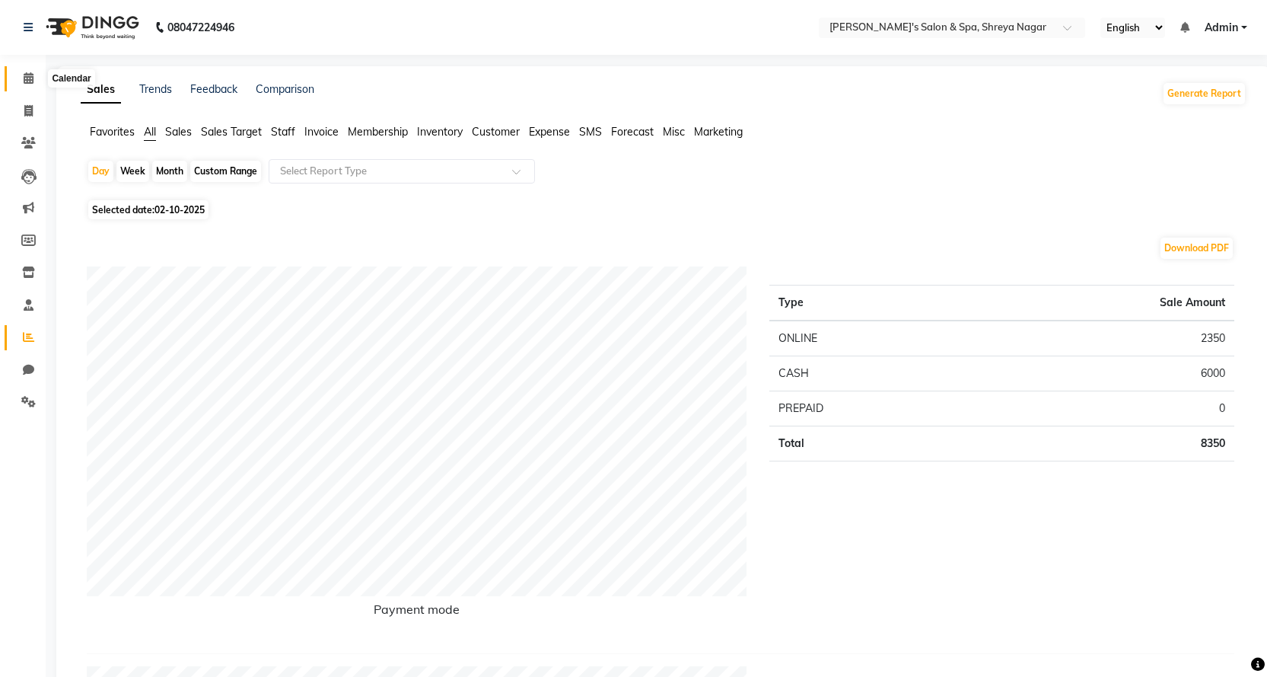
click at [27, 73] on icon at bounding box center [29, 77] width 10 height 11
